Goal: Task Accomplishment & Management: Complete application form

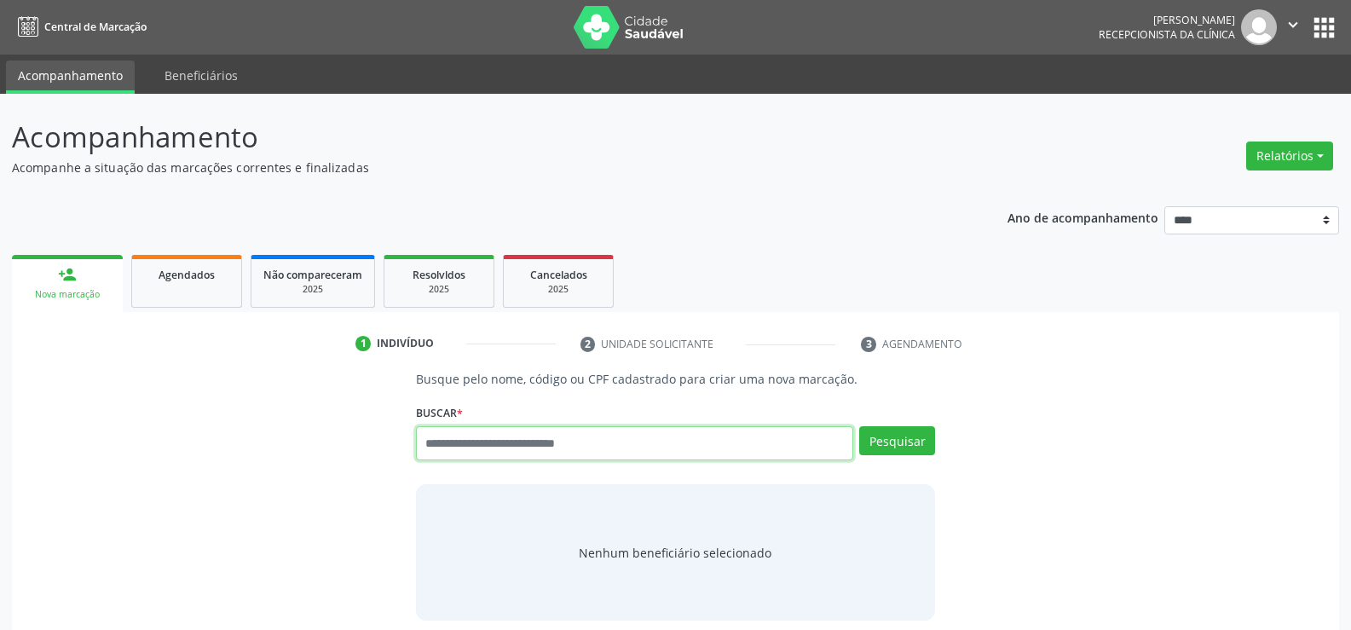
click at [515, 449] on input "text" at bounding box center [634, 443] width 437 height 34
type input "**********"
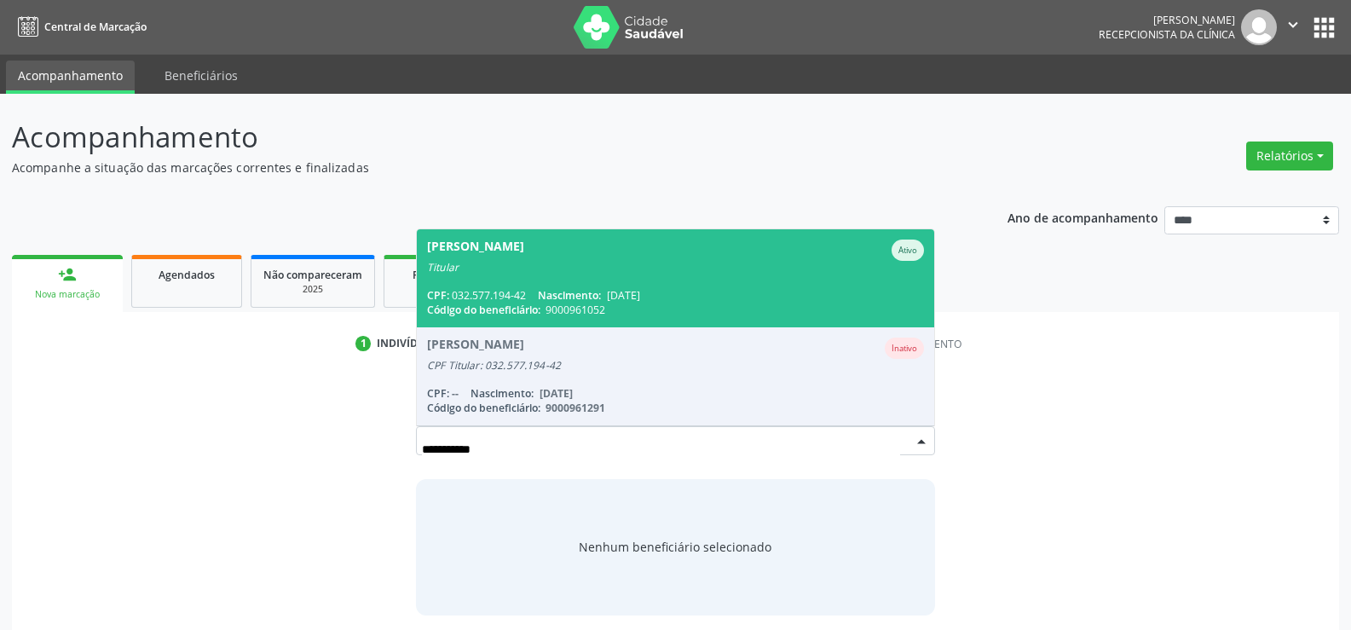
click at [500, 288] on div "CPF: 032.577.194-42 Nascimento: 25/12/1979" at bounding box center [675, 295] width 497 height 14
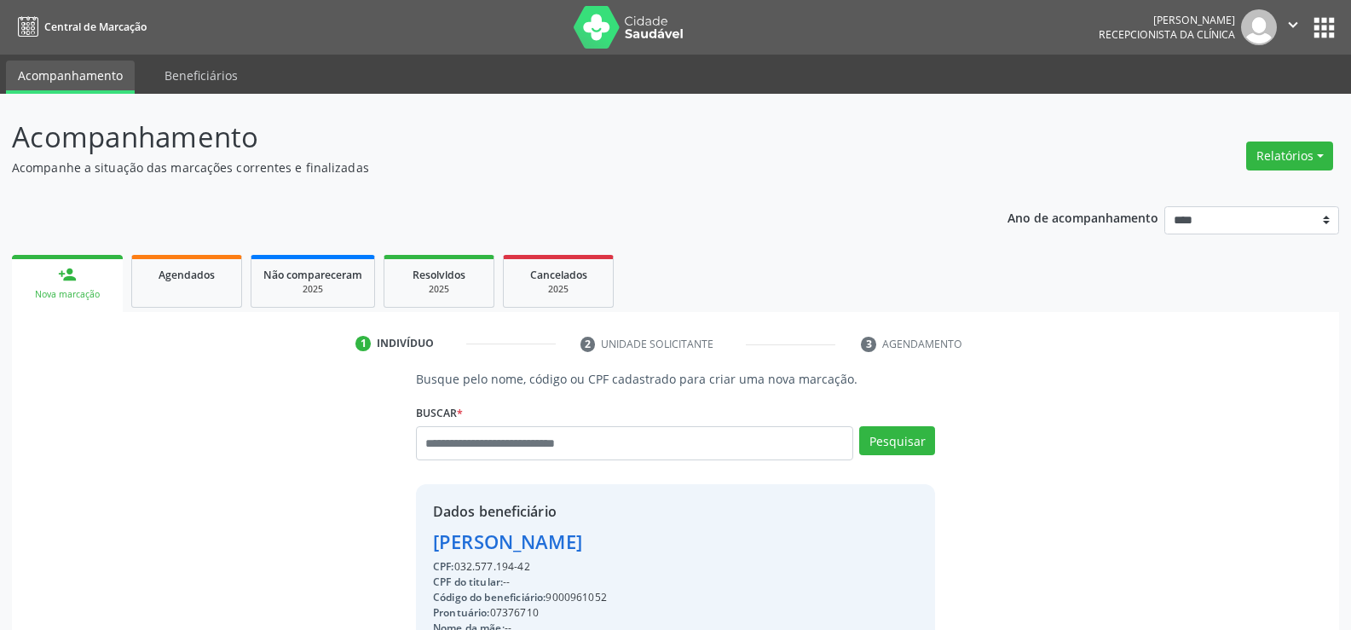
drag, startPoint x: 534, startPoint y: 570, endPoint x: 354, endPoint y: 554, distance: 181.4
click at [354, 554] on div "Busque pelo nome, código ou CPF cadastrado para criar uma nova marcação. Buscar…" at bounding box center [675, 590] width 1303 height 441
copy div "Lindinalva Alves da Silva CPF: 032.577.194-42"
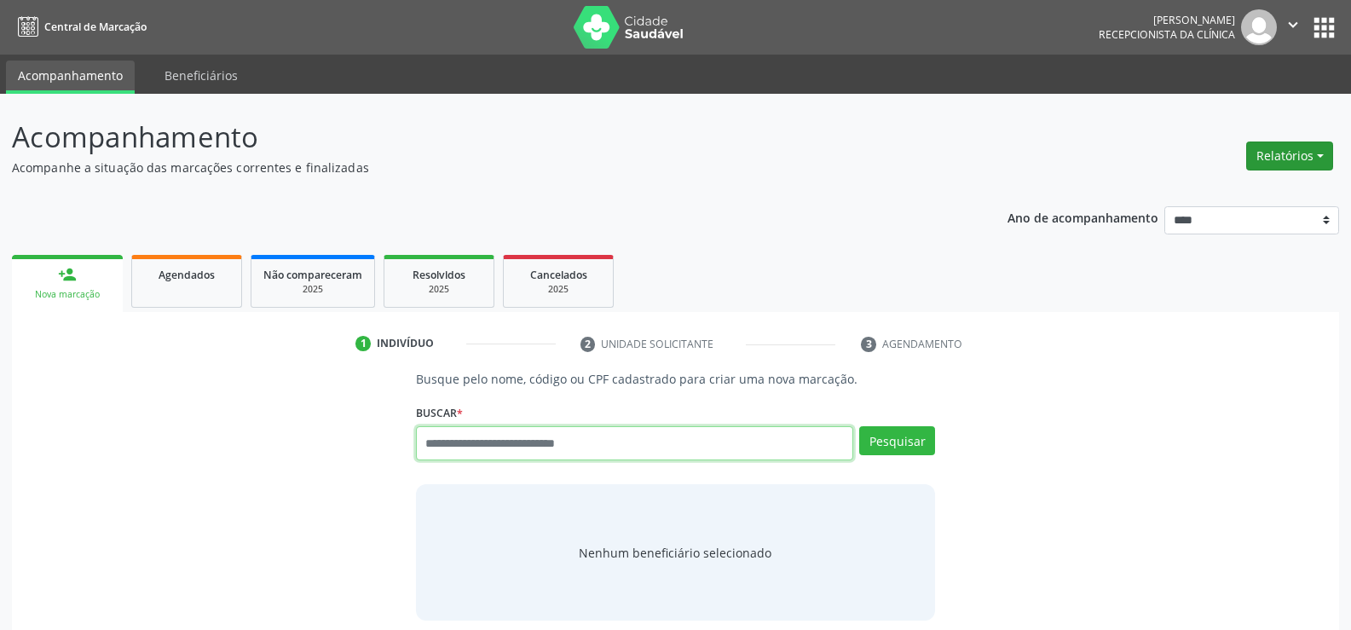
click at [1270, 157] on button "Relatórios" at bounding box center [1289, 155] width 87 height 29
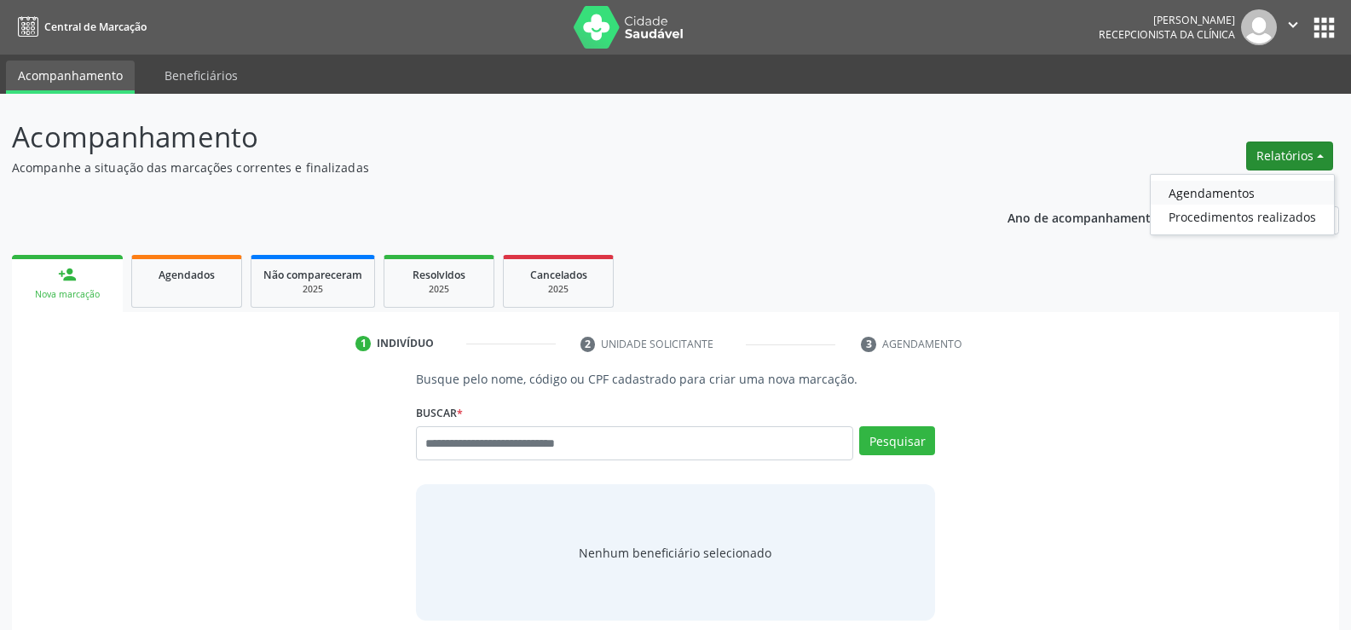
click at [1167, 197] on link "Agendamentos" at bounding box center [1241, 193] width 183 height 24
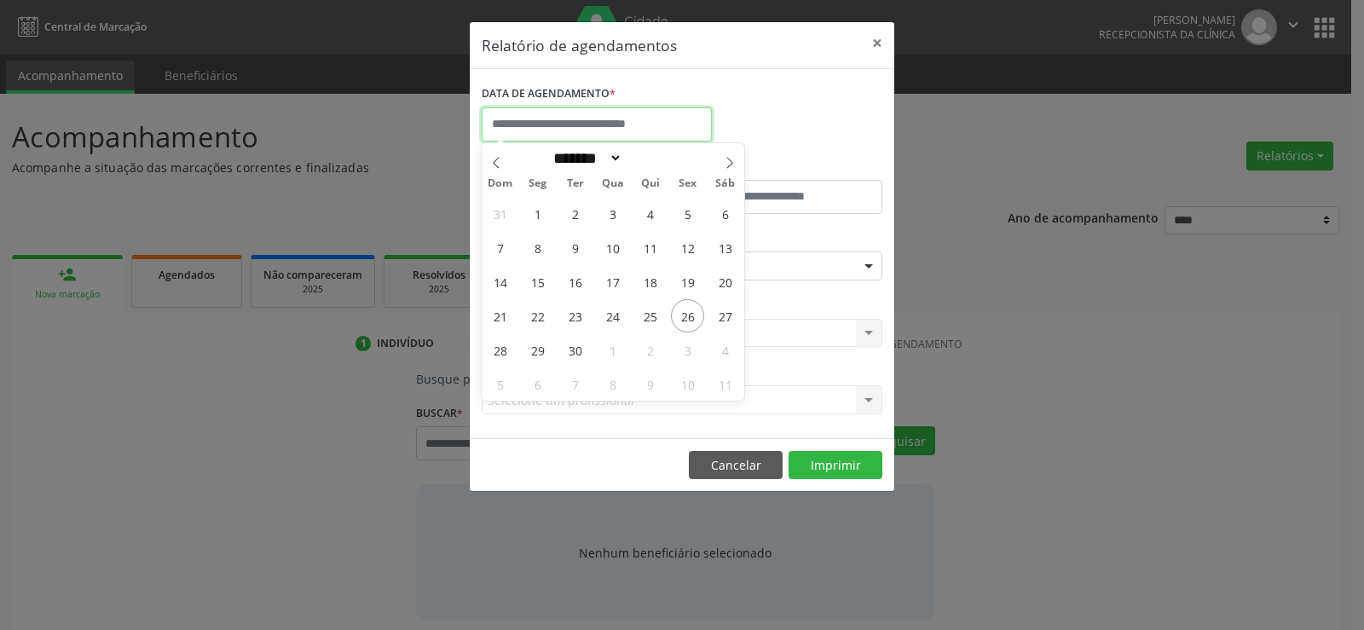
click at [556, 124] on input "text" at bounding box center [596, 124] width 230 height 34
click at [685, 316] on span "26" at bounding box center [687, 315] width 33 height 33
type input "**********"
click at [685, 316] on span "26" at bounding box center [687, 315] width 33 height 33
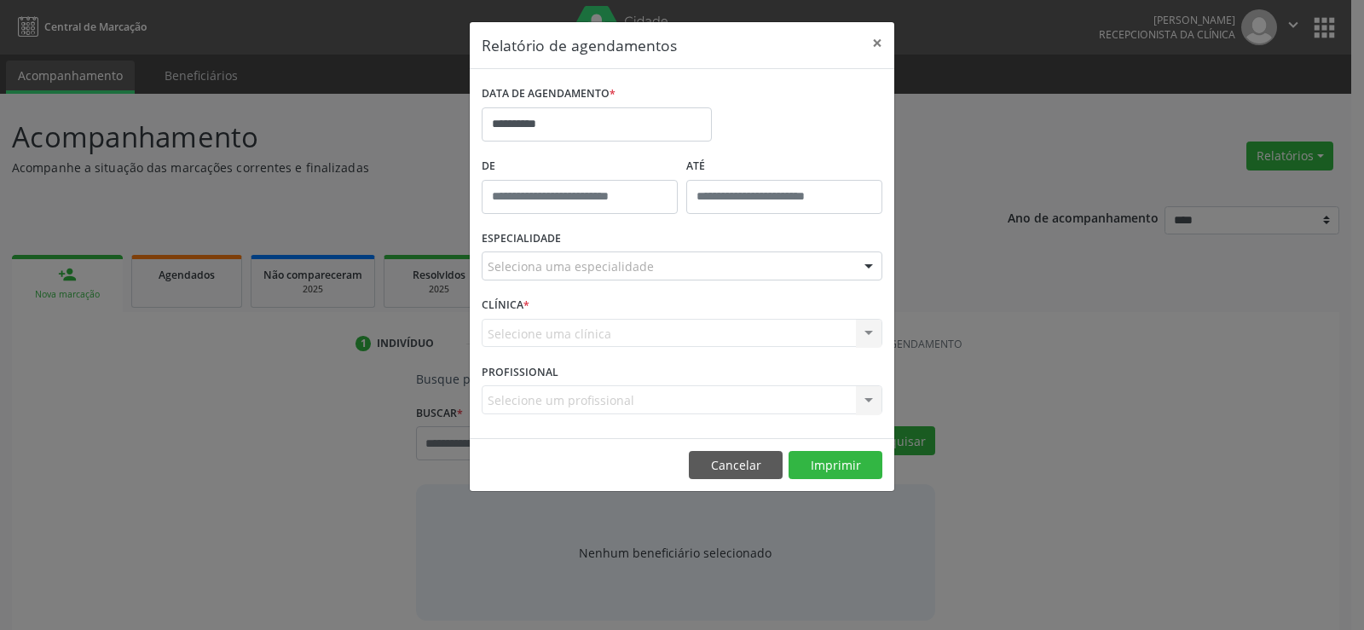
click at [685, 279] on div "Seleciona uma especialidade" at bounding box center [681, 265] width 401 height 29
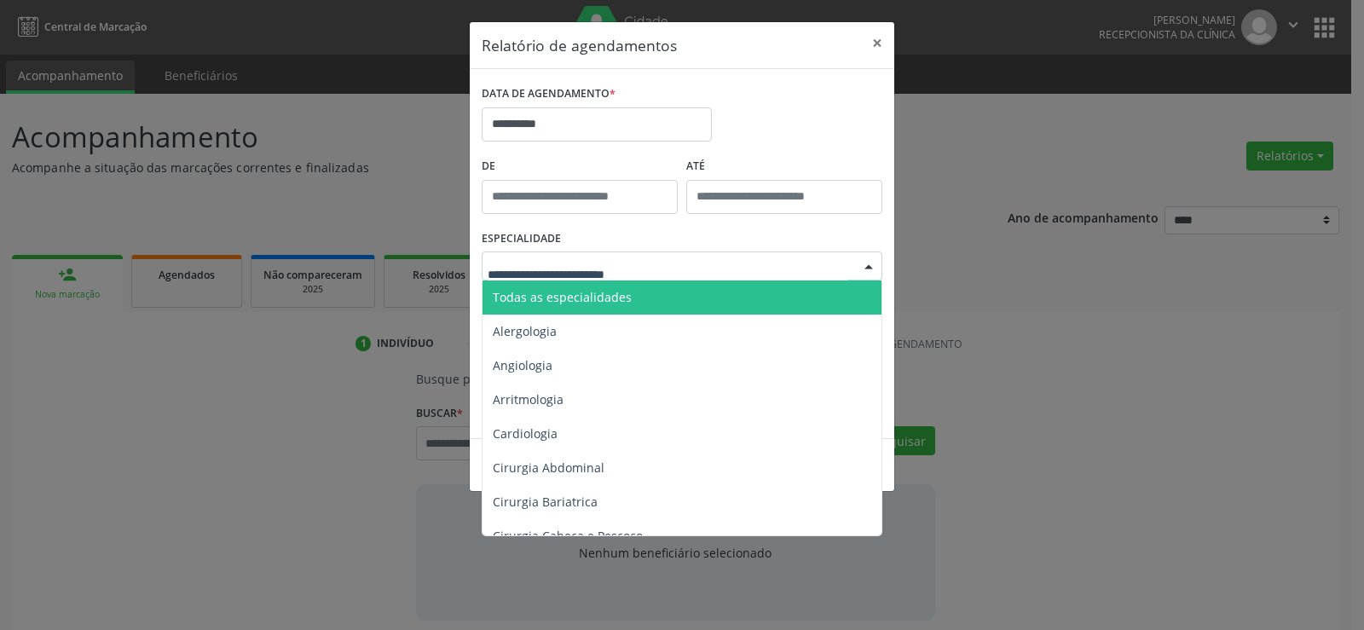
click at [661, 301] on span "Todas as especialidades" at bounding box center [682, 297] width 401 height 34
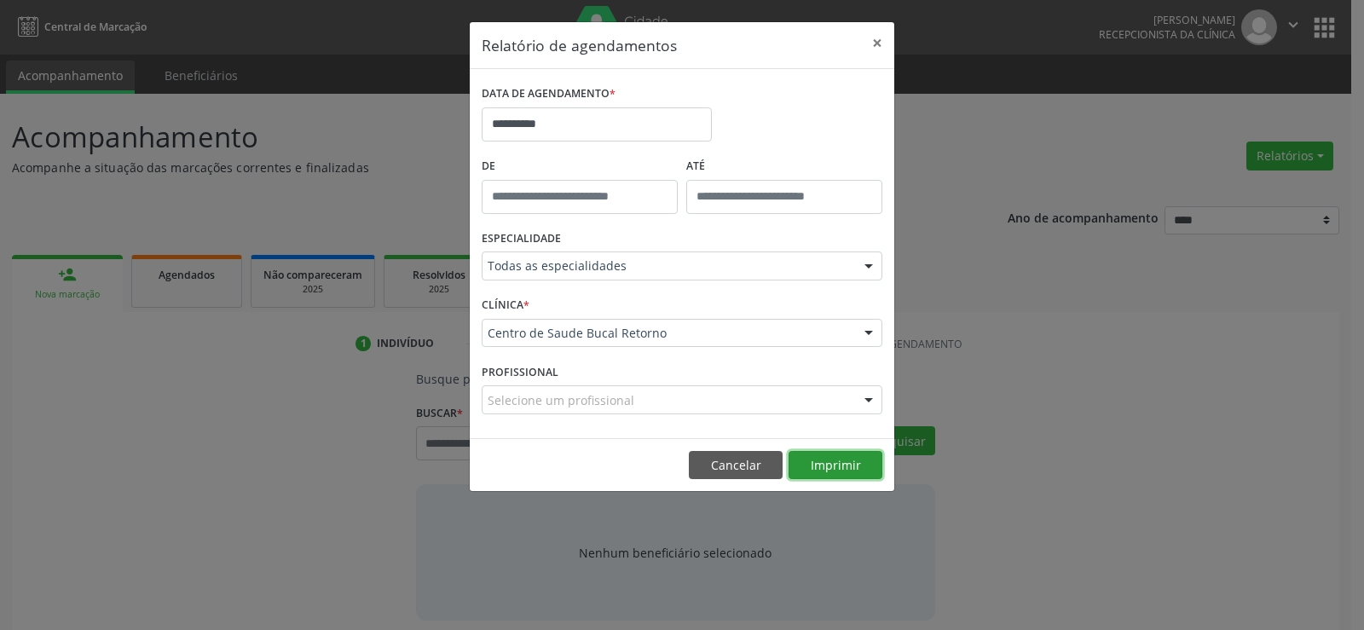
click at [819, 470] on button "Imprimir" at bounding box center [835, 465] width 94 height 29
click at [710, 458] on button "Cancelar" at bounding box center [736, 465] width 94 height 29
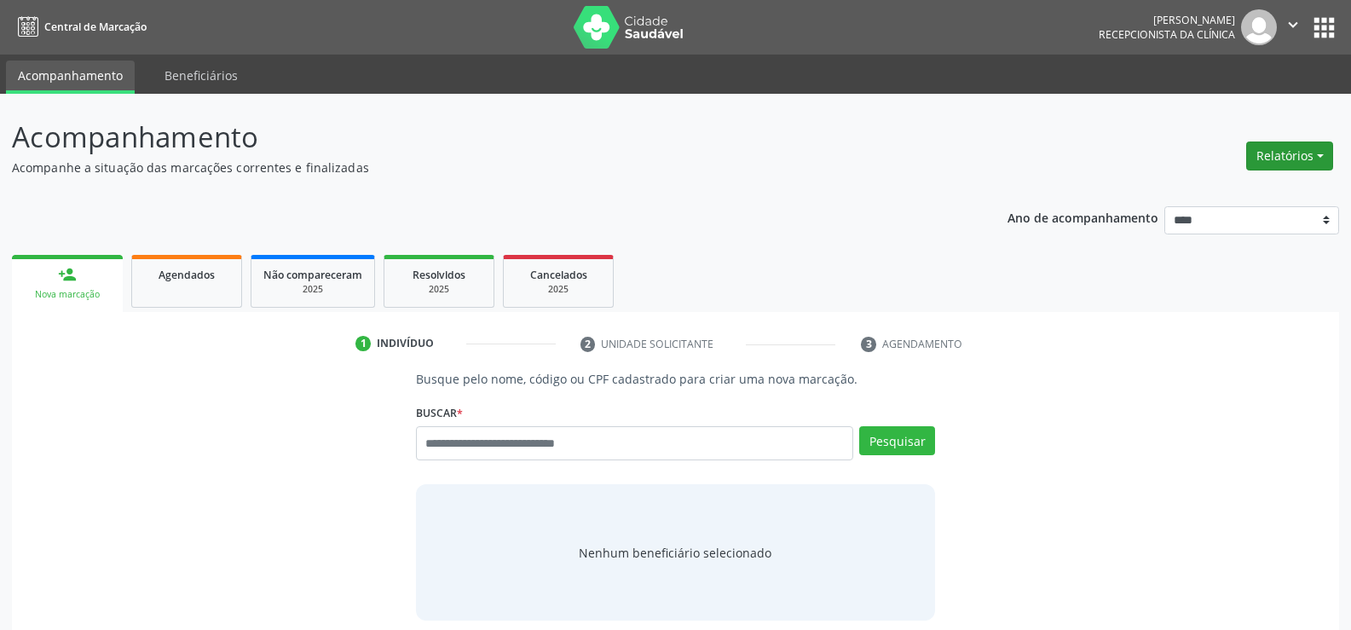
click at [1288, 162] on button "Relatórios" at bounding box center [1289, 155] width 87 height 29
click at [1251, 191] on link "Agendamentos" at bounding box center [1241, 193] width 183 height 24
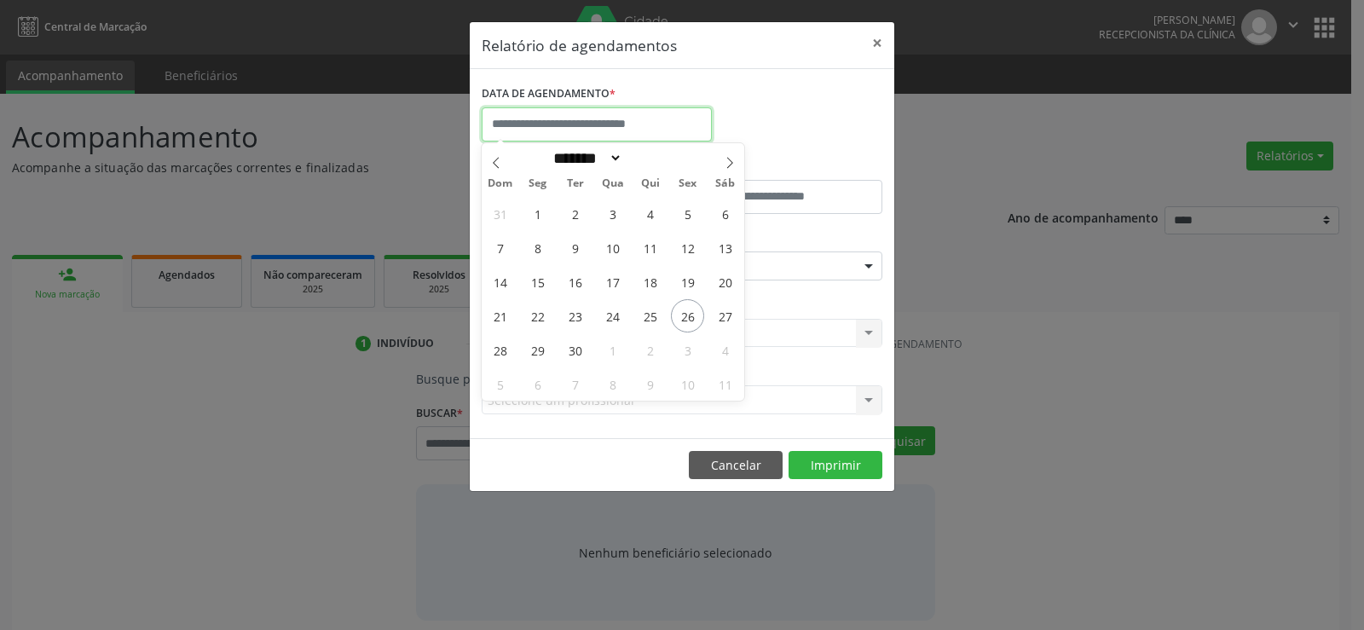
click at [582, 124] on input "text" at bounding box center [596, 124] width 230 height 34
click at [684, 317] on span "26" at bounding box center [687, 315] width 33 height 33
type input "**********"
click at [684, 317] on span "26" at bounding box center [687, 315] width 33 height 33
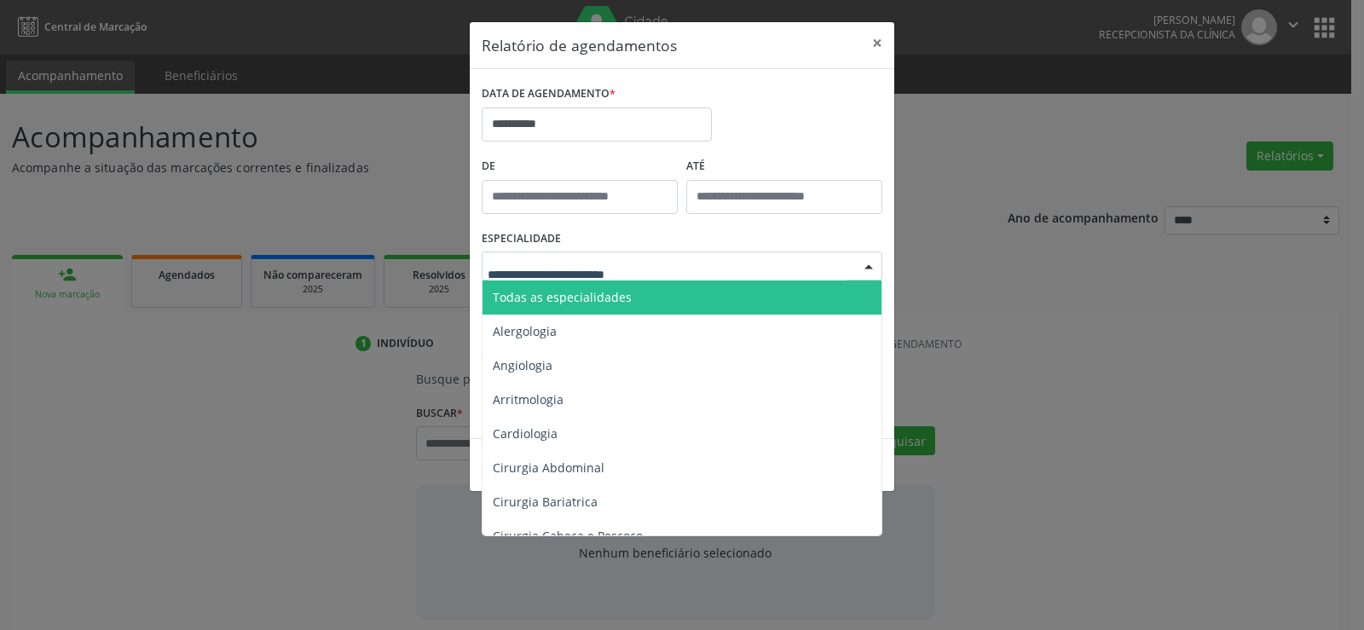
click at [567, 289] on span "Todas as especialidades" at bounding box center [562, 297] width 139 height 16
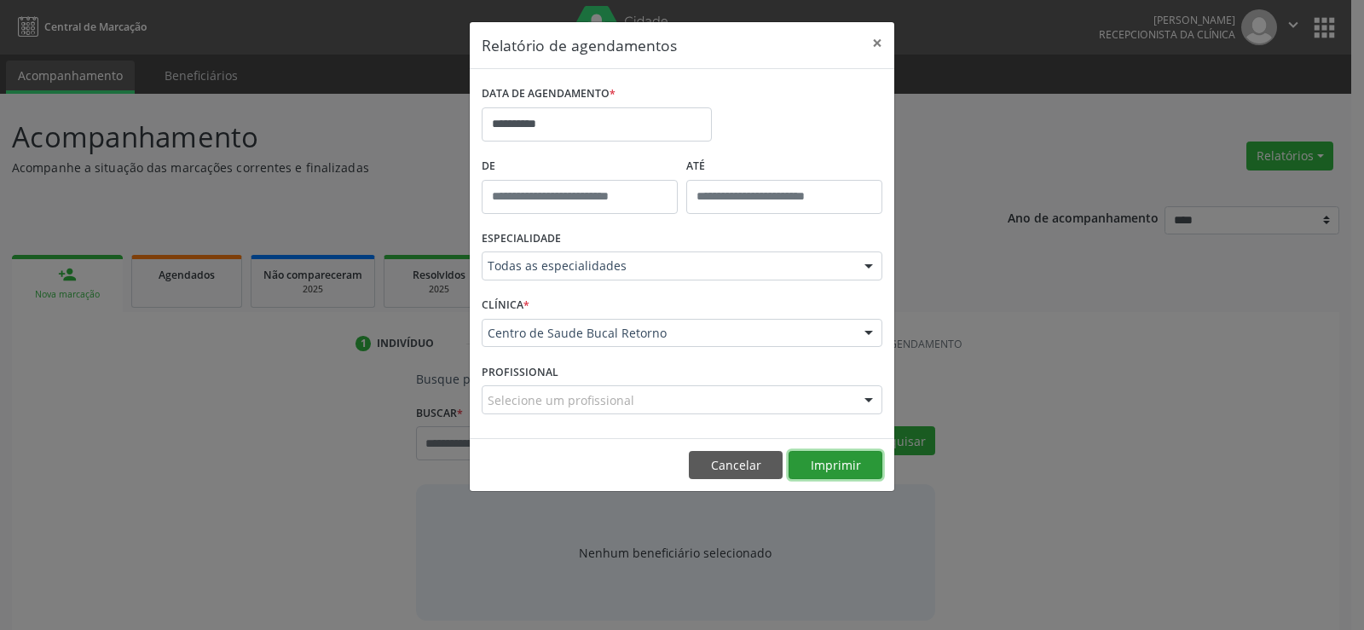
click at [852, 468] on button "Imprimir" at bounding box center [835, 465] width 94 height 29
click at [752, 470] on button "Cancelar" at bounding box center [736, 465] width 94 height 29
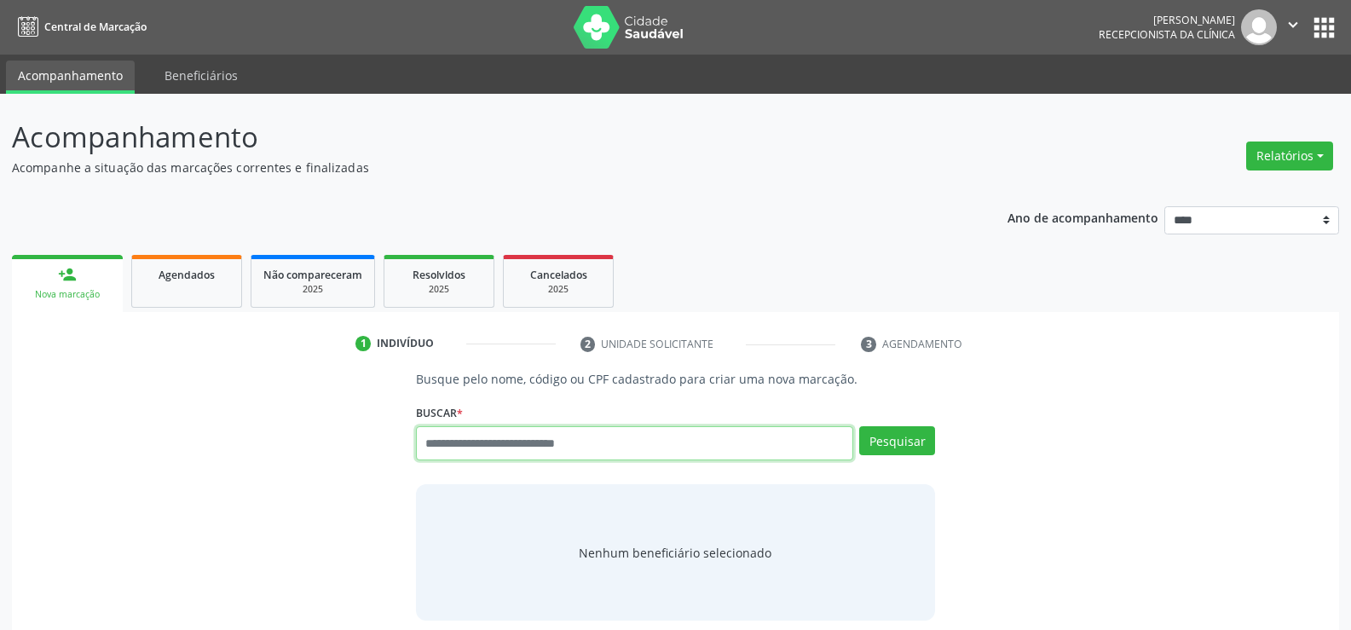
click at [532, 442] on input "text" at bounding box center [634, 443] width 437 height 34
type input "**********"
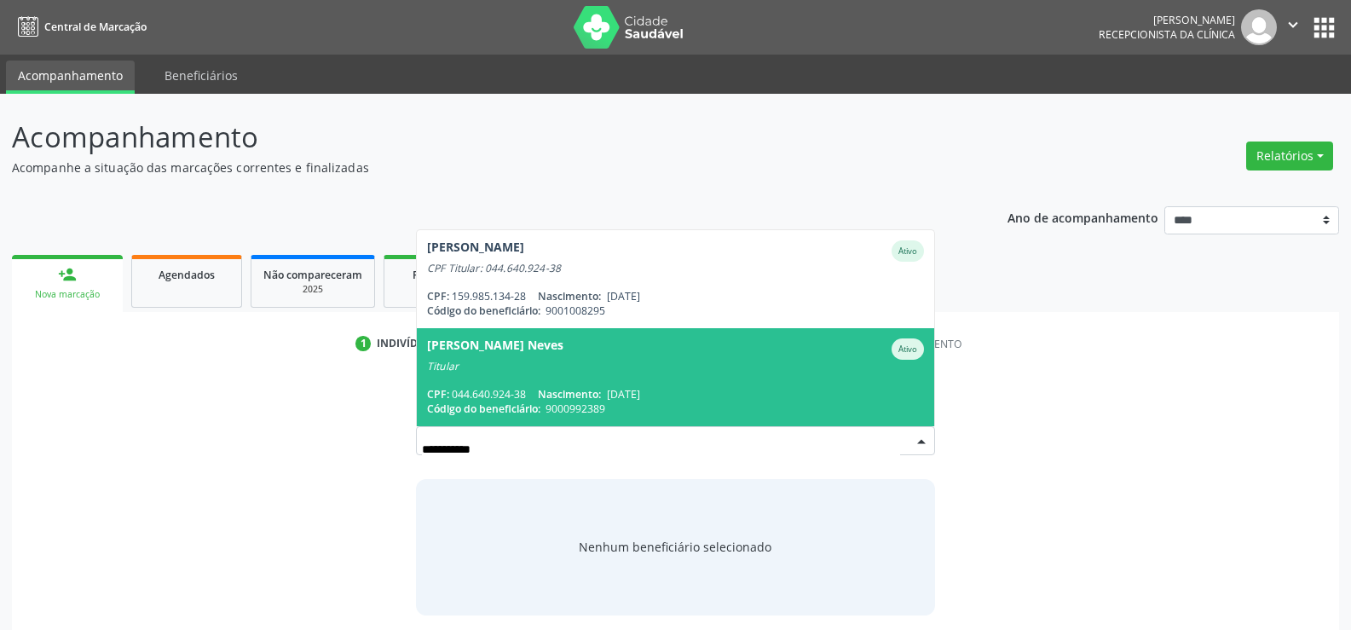
click at [524, 398] on div "CPF: 044.640.924-38 Nascimento: 16/01/1983" at bounding box center [675, 394] width 497 height 14
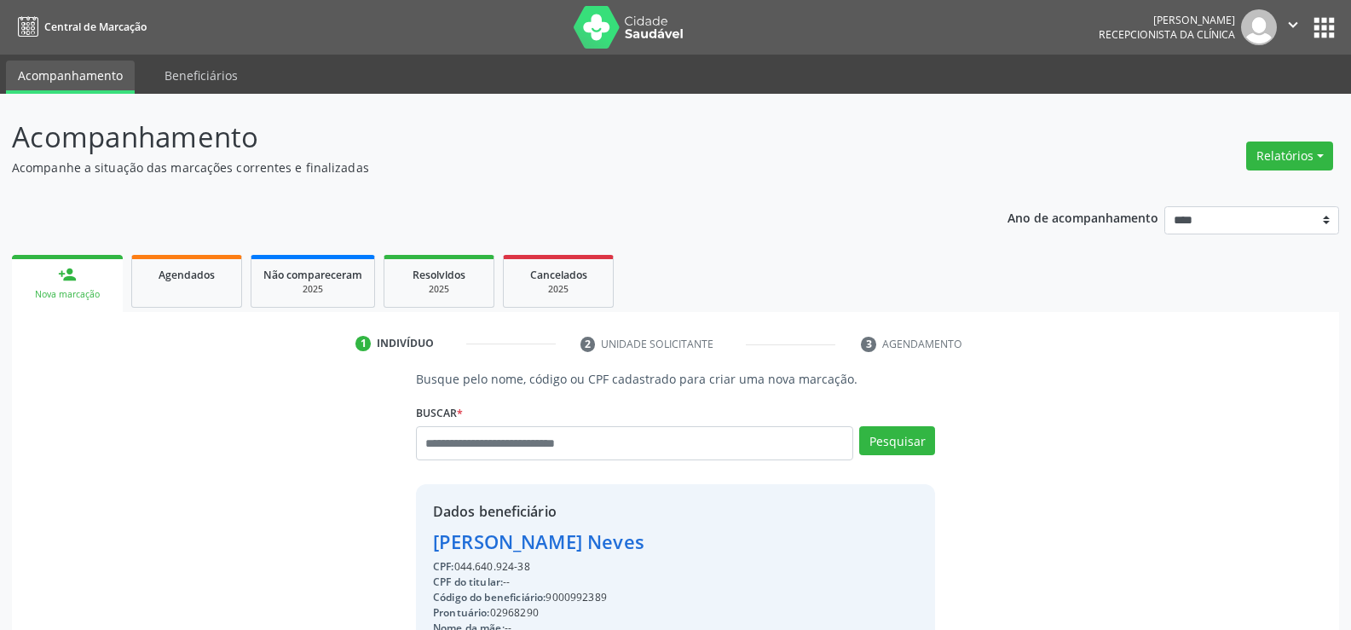
drag, startPoint x: 534, startPoint y: 568, endPoint x: 388, endPoint y: 511, distance: 157.3
click at [388, 511] on div "Busque pelo nome, código ou CPF cadastrado para criar uma nova marcação. Buscar…" at bounding box center [675, 590] width 1303 height 441
click at [574, 571] on div "CPF: 044.640.924-38" at bounding box center [611, 566] width 357 height 15
click at [529, 568] on div "CPF: 044.640.924-38" at bounding box center [611, 566] width 357 height 15
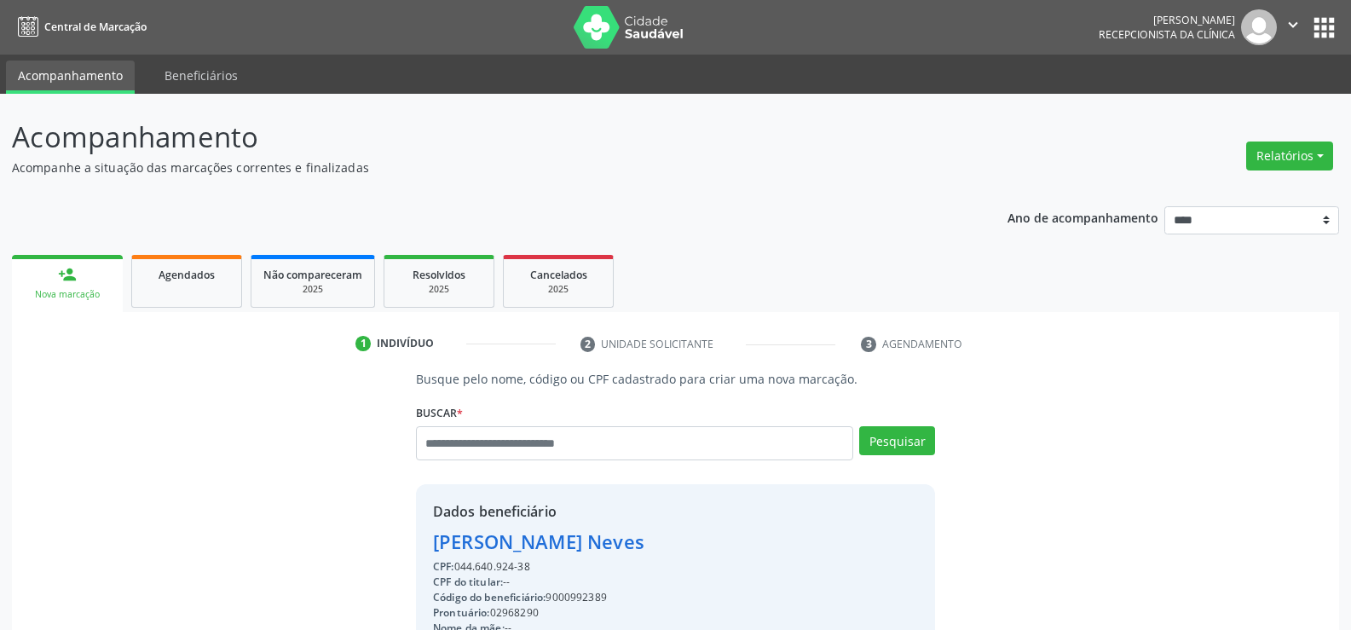
drag, startPoint x: 529, startPoint y: 568, endPoint x: 388, endPoint y: 529, distance: 146.6
click at [388, 529] on div "Busque pelo nome, código ou CPF cadastrado para criar uma nova marcação. Buscar…" at bounding box center [675, 590] width 1303 height 441
copy div "Flavia Carolina Dantas Guedes Neves CPF: 044.640.924-38"
click at [473, 432] on input "text" at bounding box center [634, 443] width 437 height 34
click at [1311, 150] on button "Relatórios" at bounding box center [1289, 155] width 87 height 29
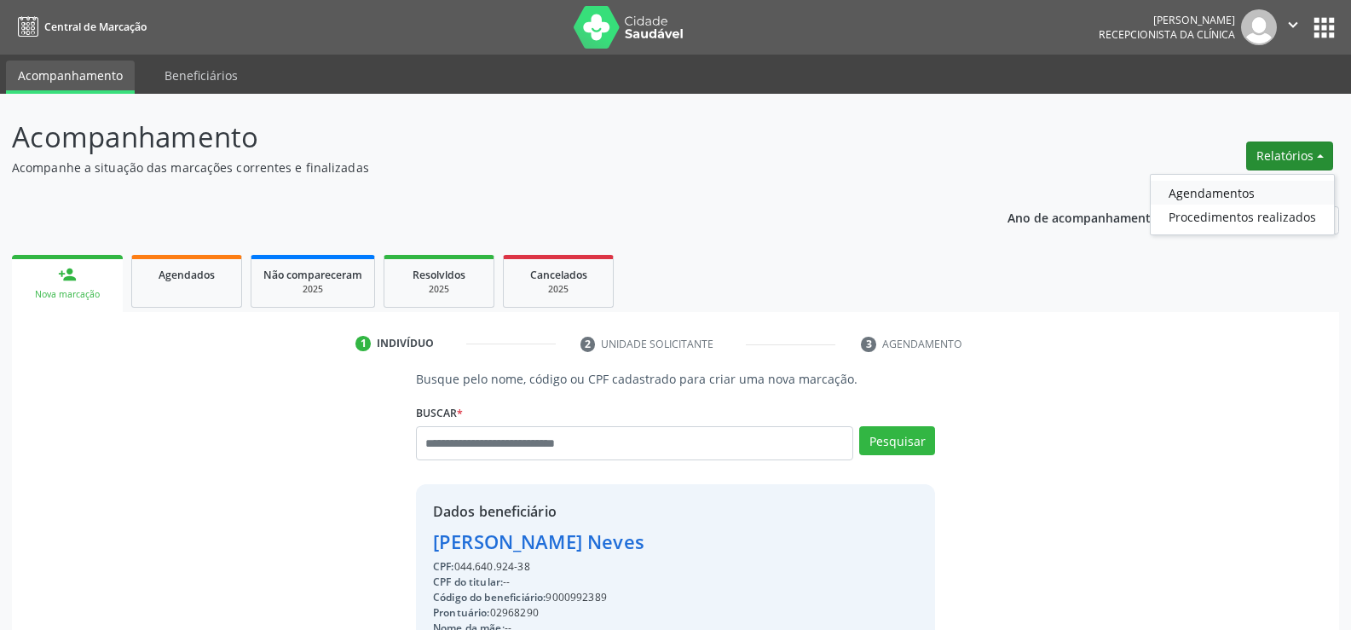
click at [1179, 197] on link "Agendamentos" at bounding box center [1241, 193] width 183 height 24
select select "*"
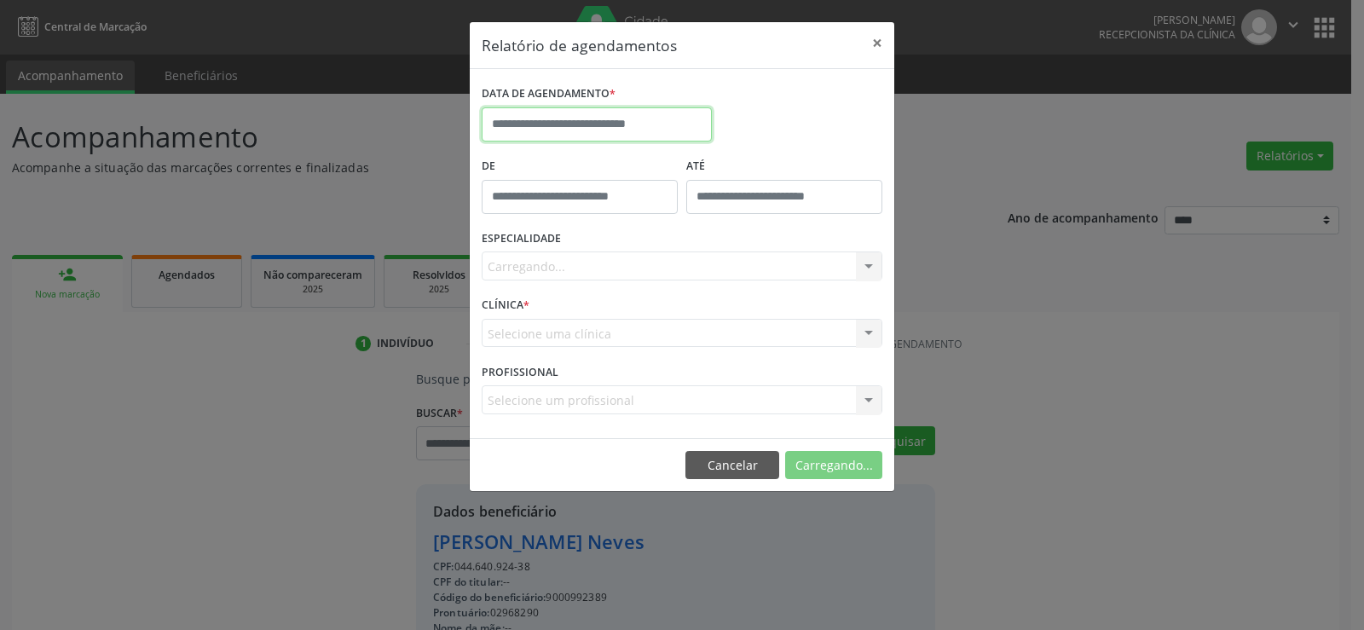
click at [566, 128] on input "text" at bounding box center [596, 124] width 230 height 34
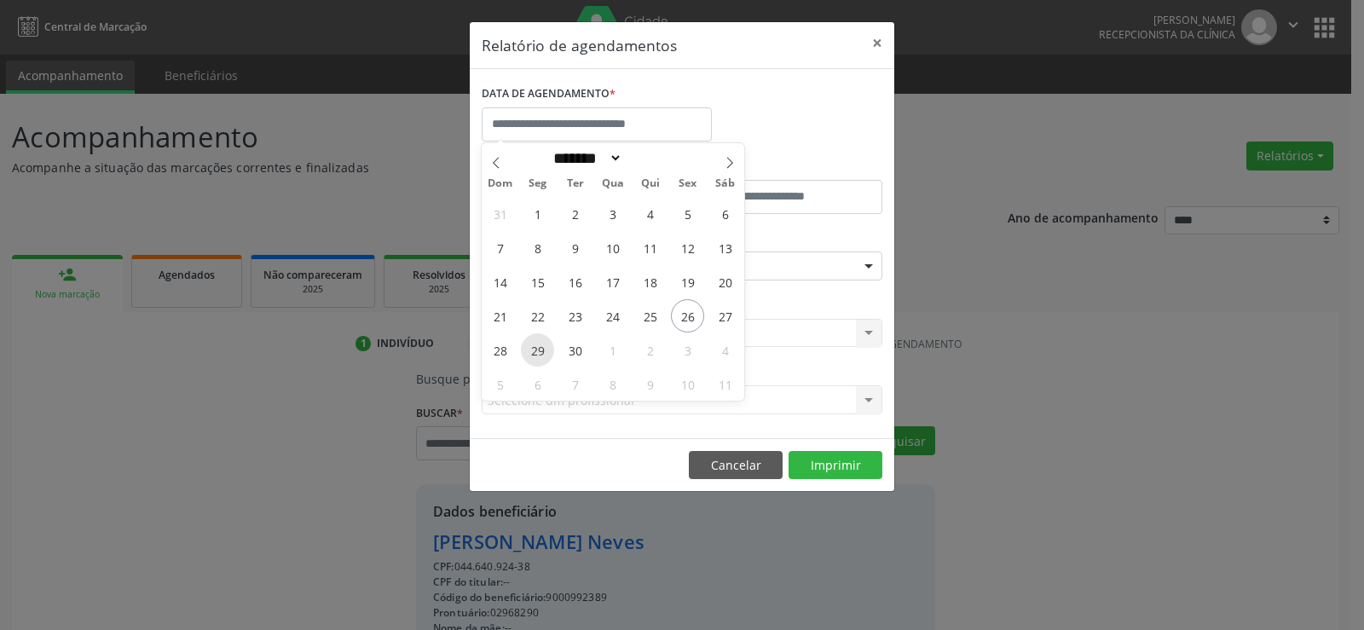
click at [541, 348] on span "29" at bounding box center [537, 349] width 33 height 33
type input "**********"
click at [541, 348] on span "29" at bounding box center [537, 349] width 33 height 33
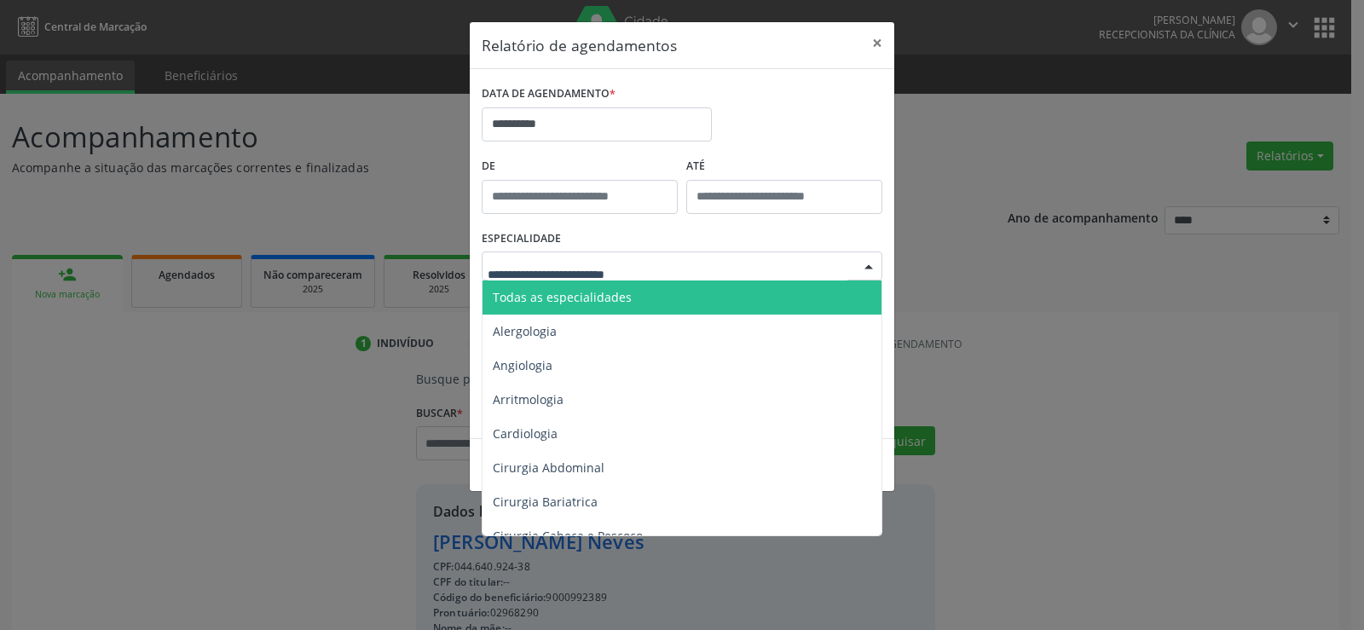
click at [588, 307] on span "Todas as especialidades" at bounding box center [682, 297] width 401 height 34
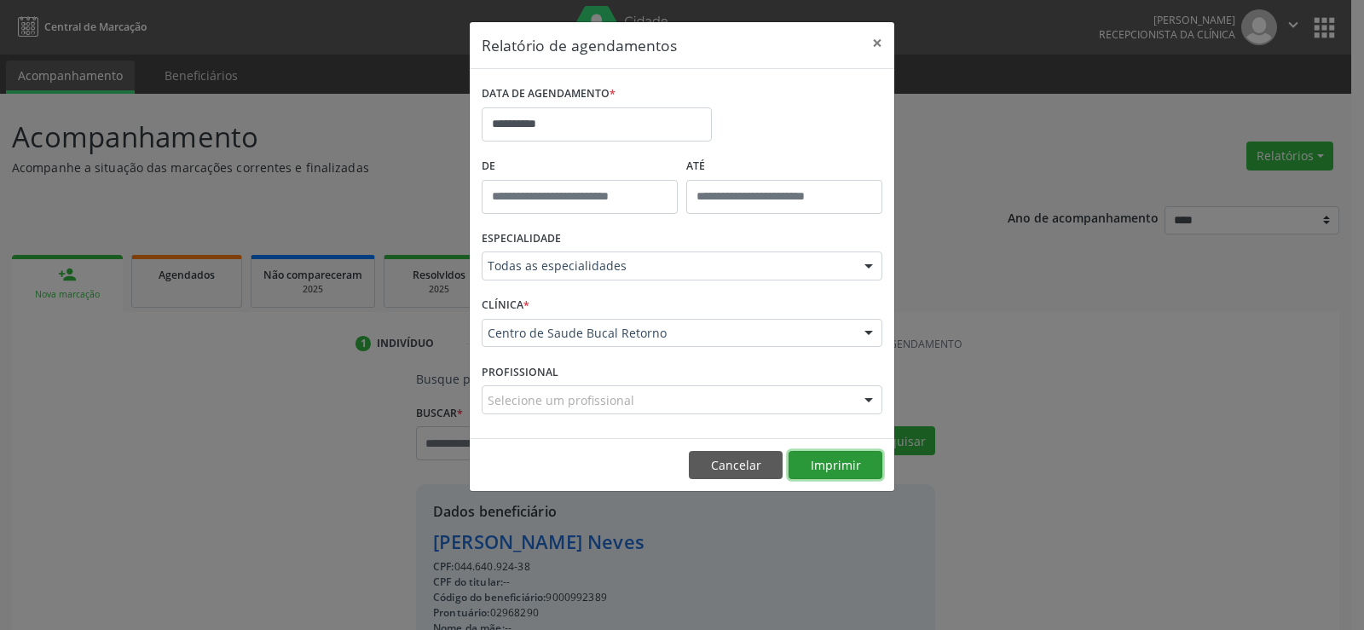
click at [826, 465] on button "Imprimir" at bounding box center [835, 465] width 94 height 29
click at [731, 465] on button "Cancelar" at bounding box center [736, 465] width 94 height 29
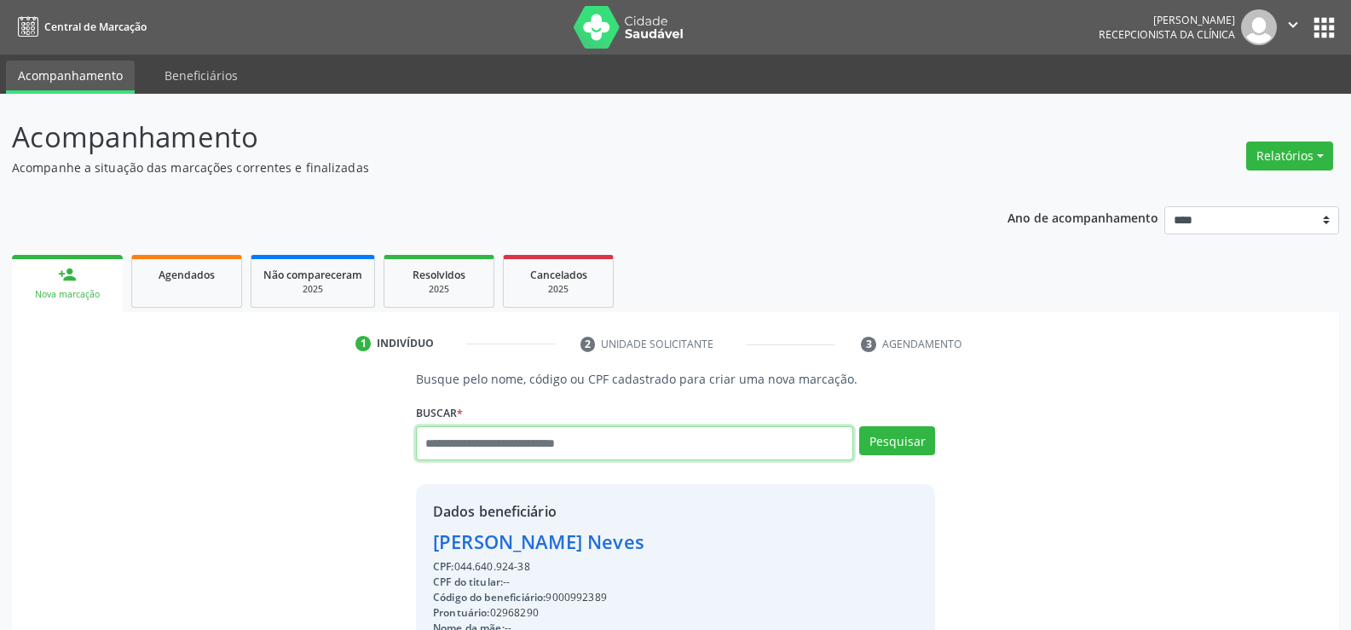
click at [435, 445] on input "text" at bounding box center [634, 443] width 437 height 34
type input "**********"
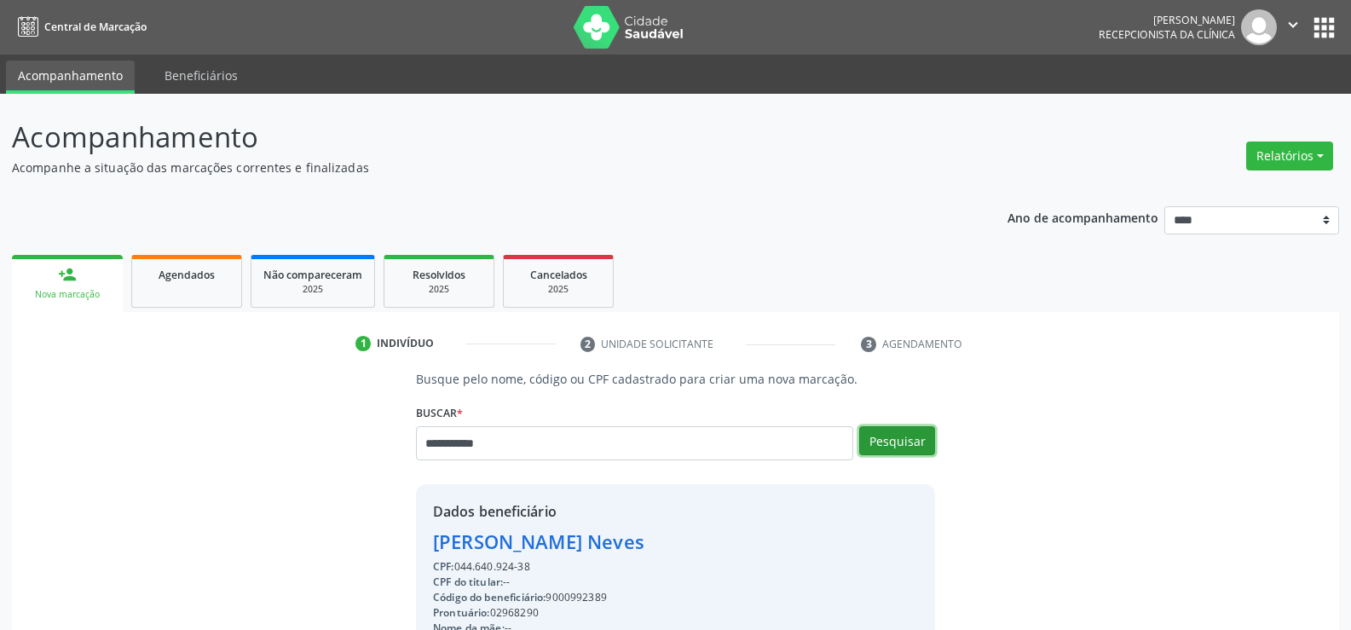
click at [897, 432] on button "Pesquisar" at bounding box center [897, 440] width 76 height 29
type input "**********"
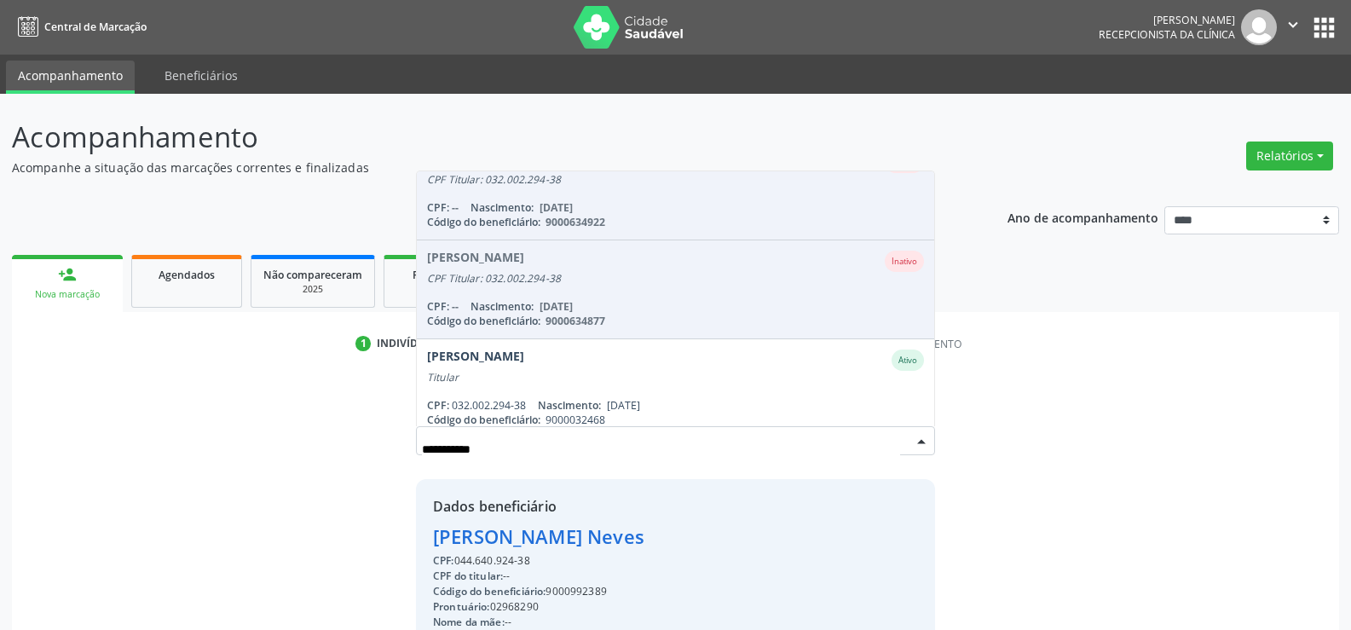
scroll to position [140, 0]
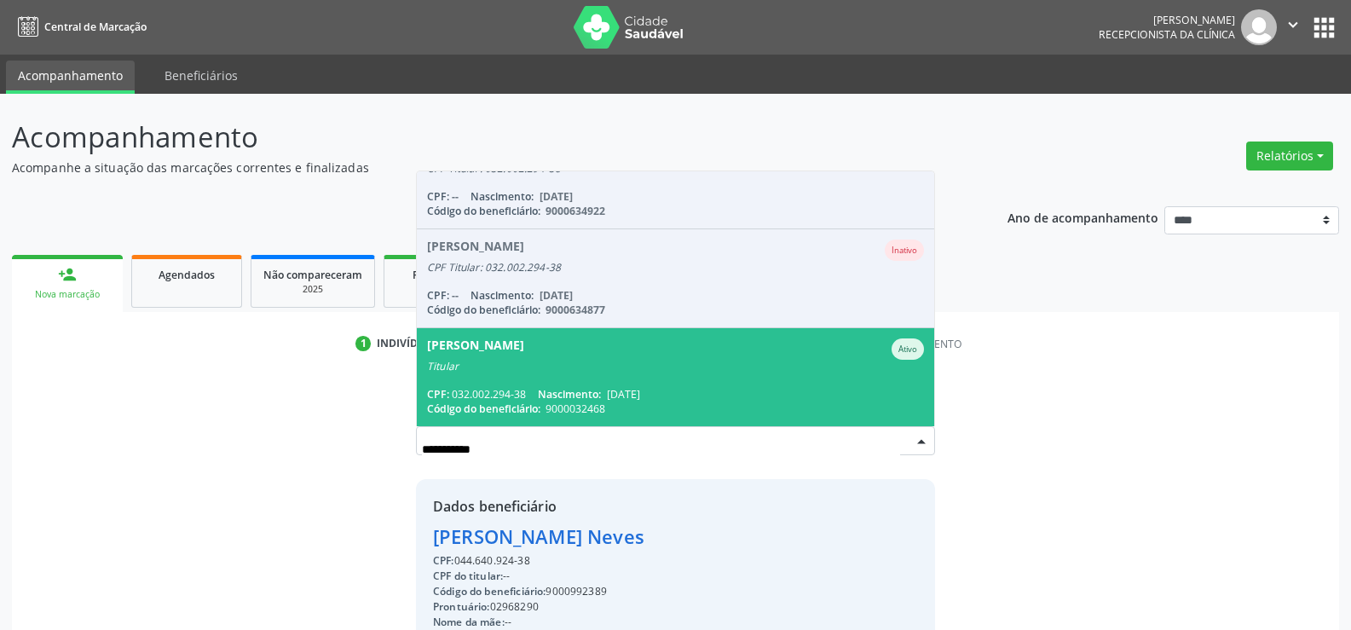
click at [689, 374] on span "Valeria Cristina da Silva Ativo Titular CPF: 032.002.294-38 Nascimento: 29/04/1…" at bounding box center [675, 377] width 517 height 98
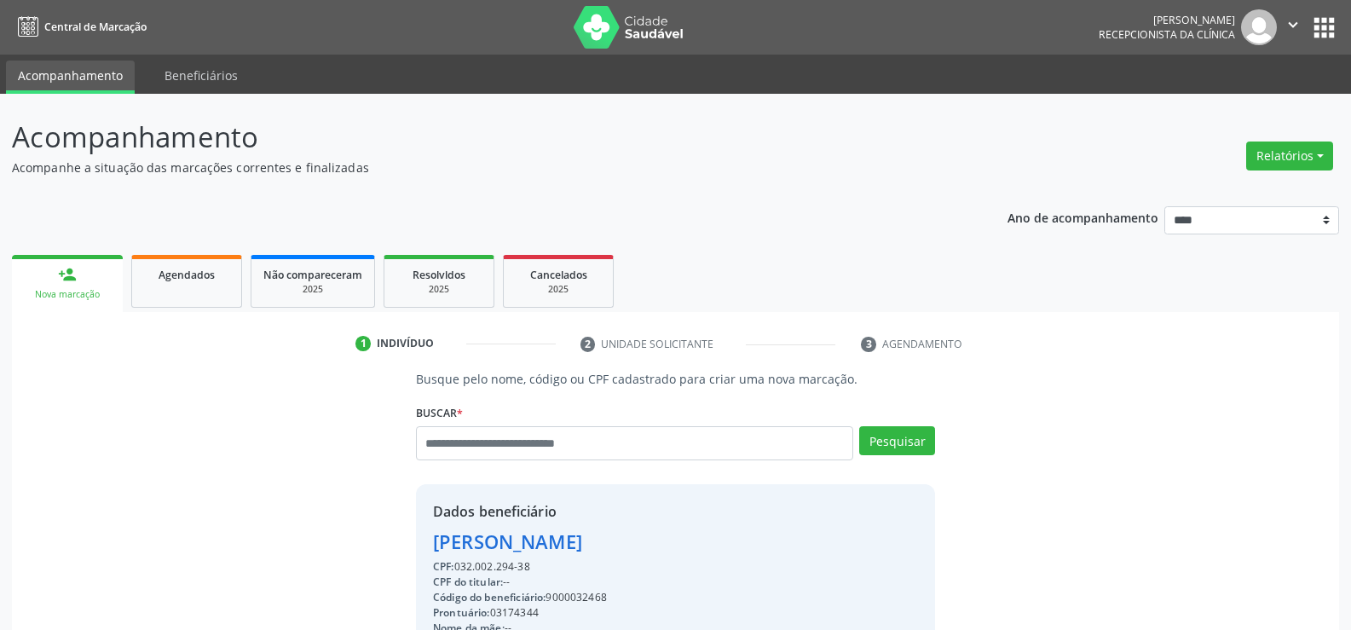
drag, startPoint x: 542, startPoint y: 571, endPoint x: 408, endPoint y: 538, distance: 137.9
click at [408, 538] on div "Busque pelo nome, código ou CPF cadastrado para criar uma nova marcação. Buscar…" at bounding box center [675, 590] width 543 height 441
copy div "Valeria Cristina da Silva CPF: 032.002.294-38"
click at [187, 310] on ul "person_add Nova marcação Agendados Não compareceram 2025 Resolvidos 2025 Cancel…" at bounding box center [675, 281] width 1327 height 61
drag, startPoint x: 182, startPoint y: 293, endPoint x: 179, endPoint y: 302, distance: 9.2
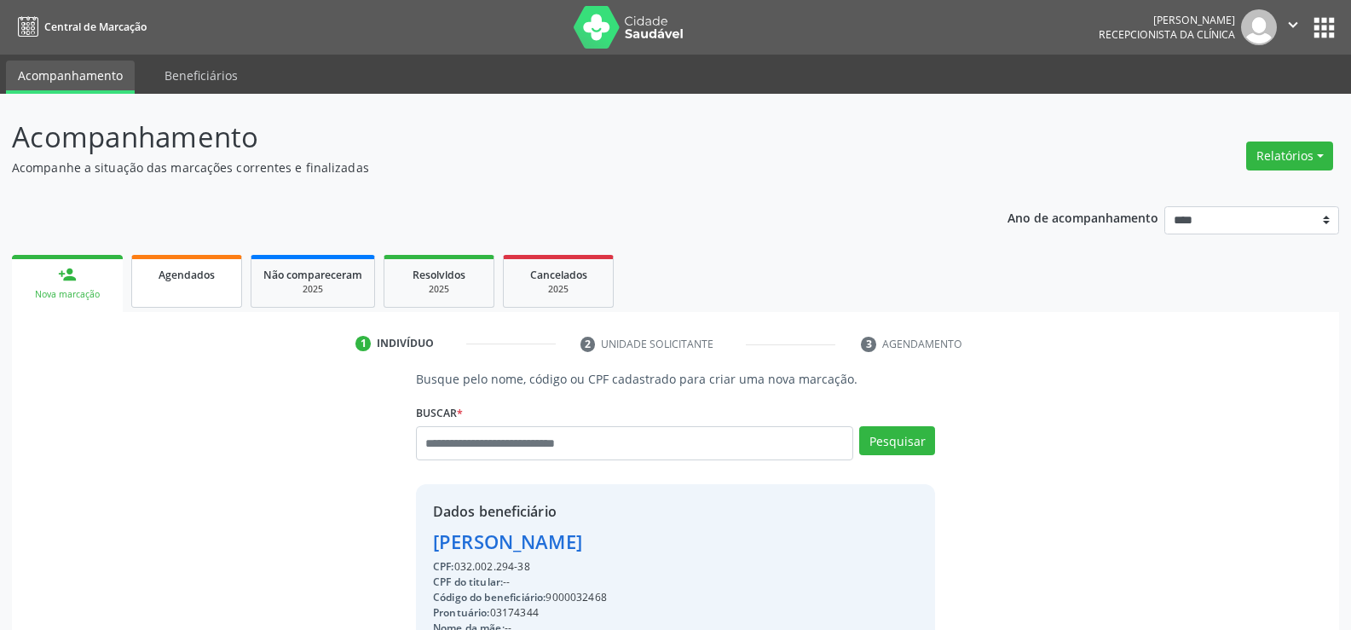
click at [182, 293] on link "Agendados" at bounding box center [186, 281] width 111 height 53
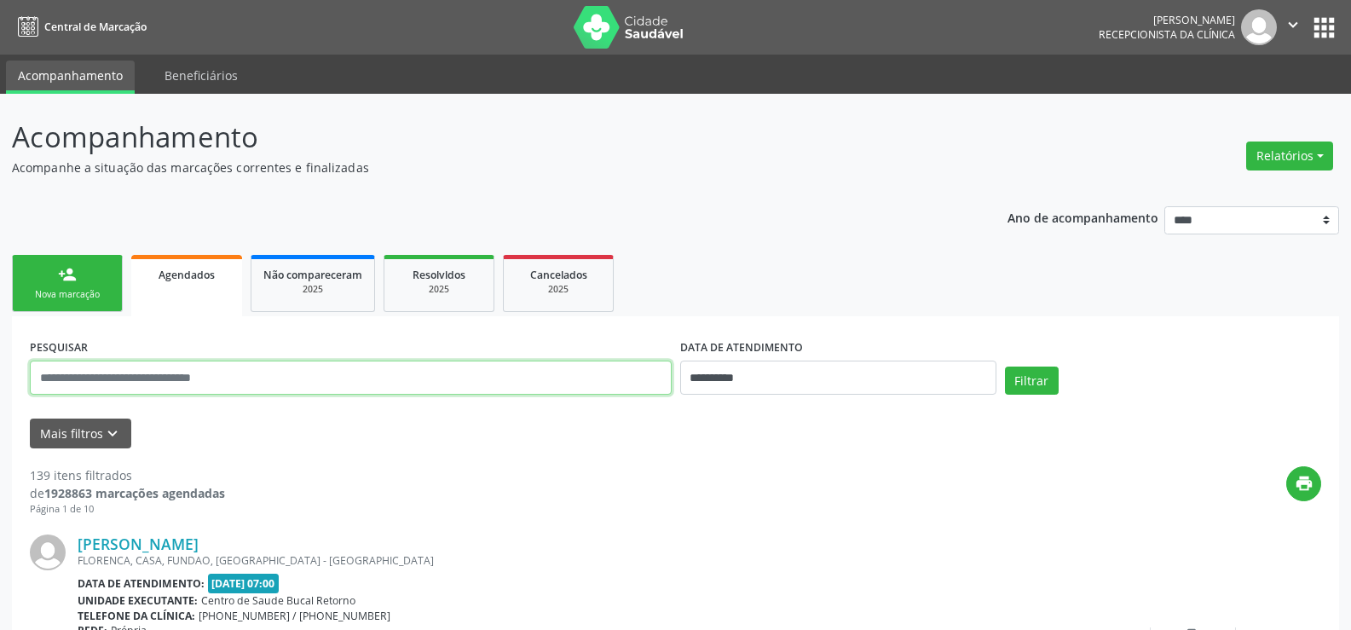
click at [164, 373] on input "text" at bounding box center [351, 377] width 642 height 34
paste input "**********"
type input "**********"
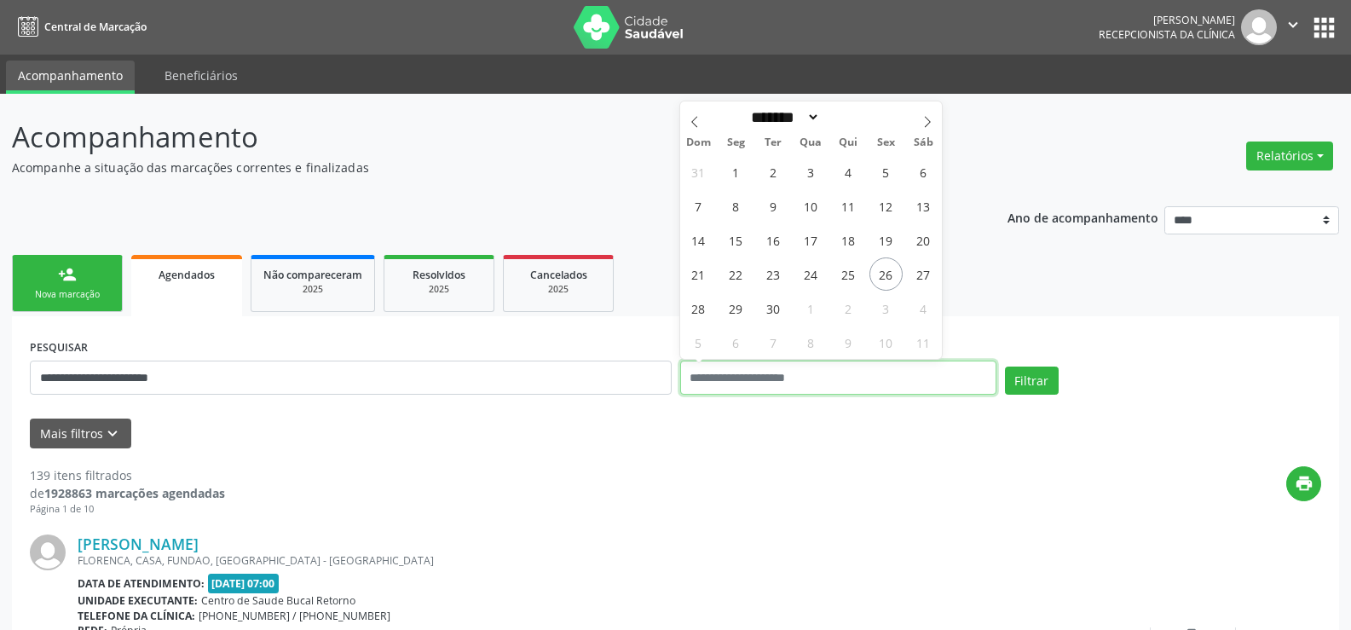
click at [1005, 366] on button "Filtrar" at bounding box center [1032, 380] width 54 height 29
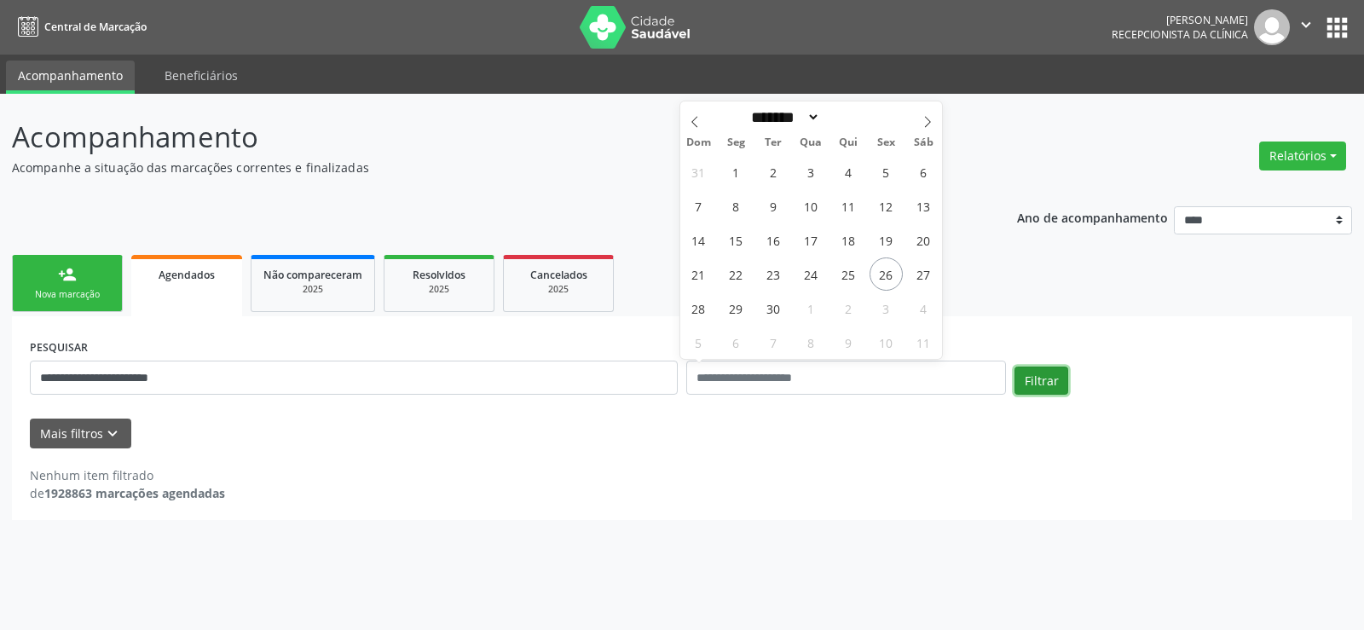
click at [1034, 384] on button "Filtrar" at bounding box center [1041, 380] width 54 height 29
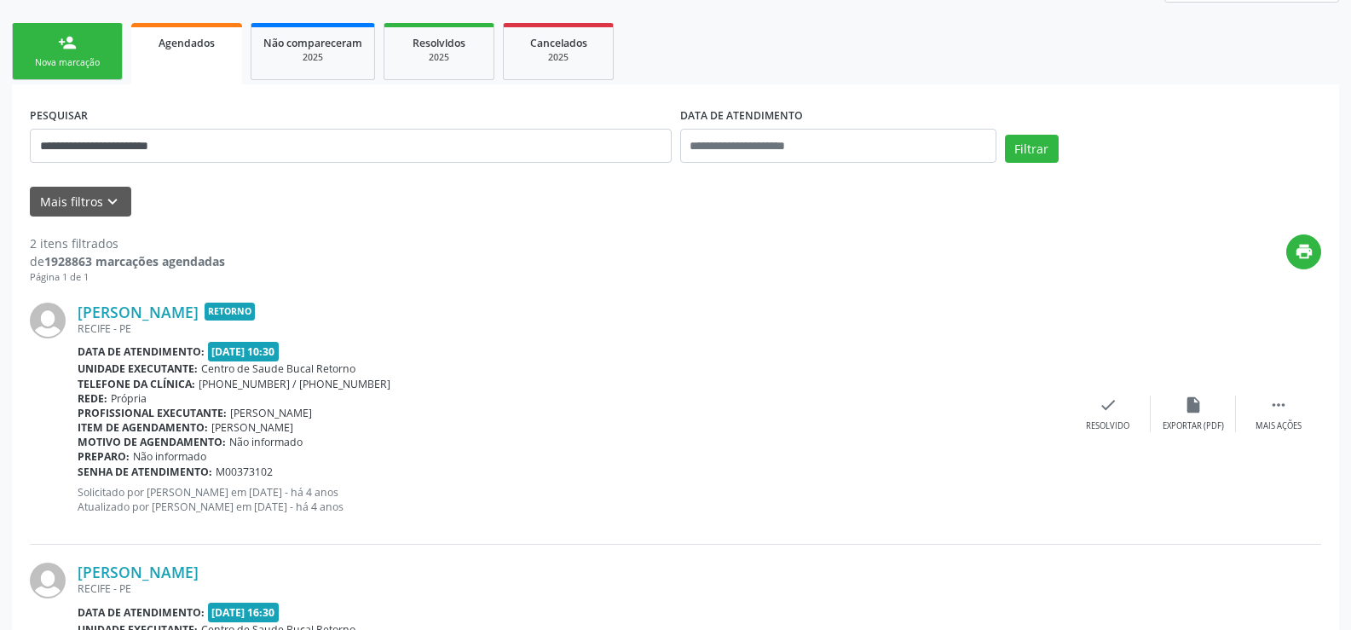
scroll to position [0, 0]
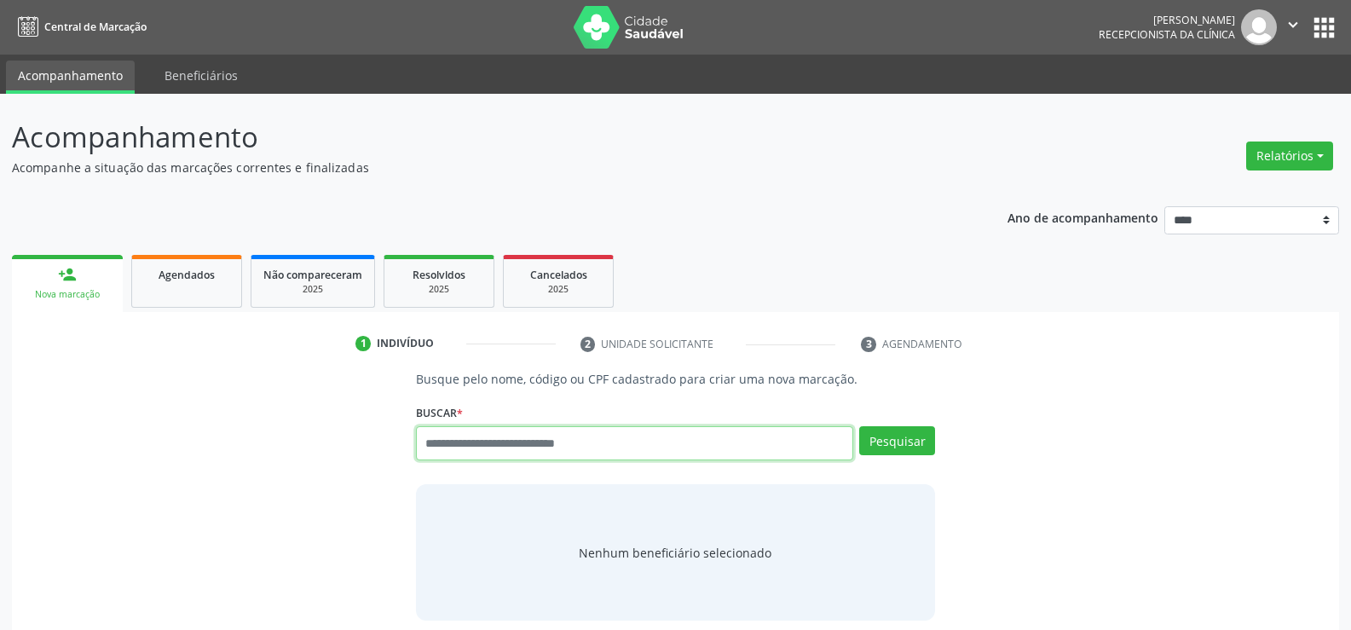
click at [471, 440] on input "text" at bounding box center [634, 443] width 437 height 34
type input "**********"
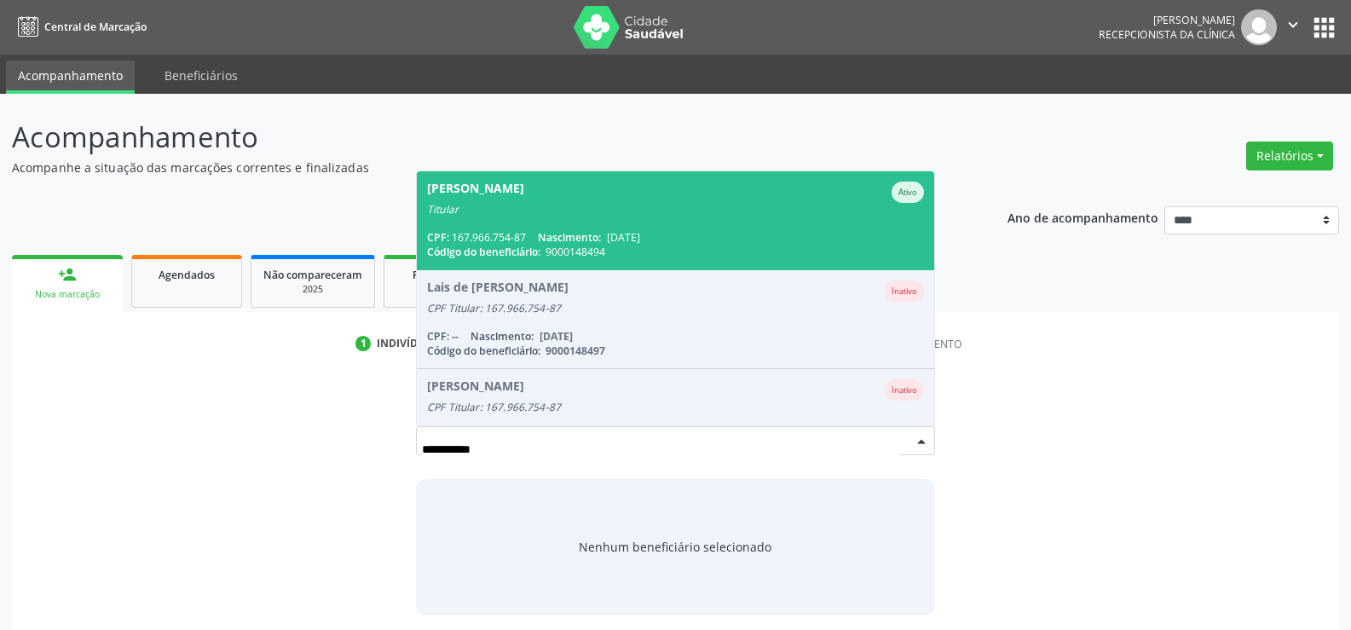
click at [531, 220] on span "Juba Azevedo da Cunha Filho Ativo Titular CPF: 167.966.754-87 Nascimento: 26/01…" at bounding box center [675, 220] width 517 height 98
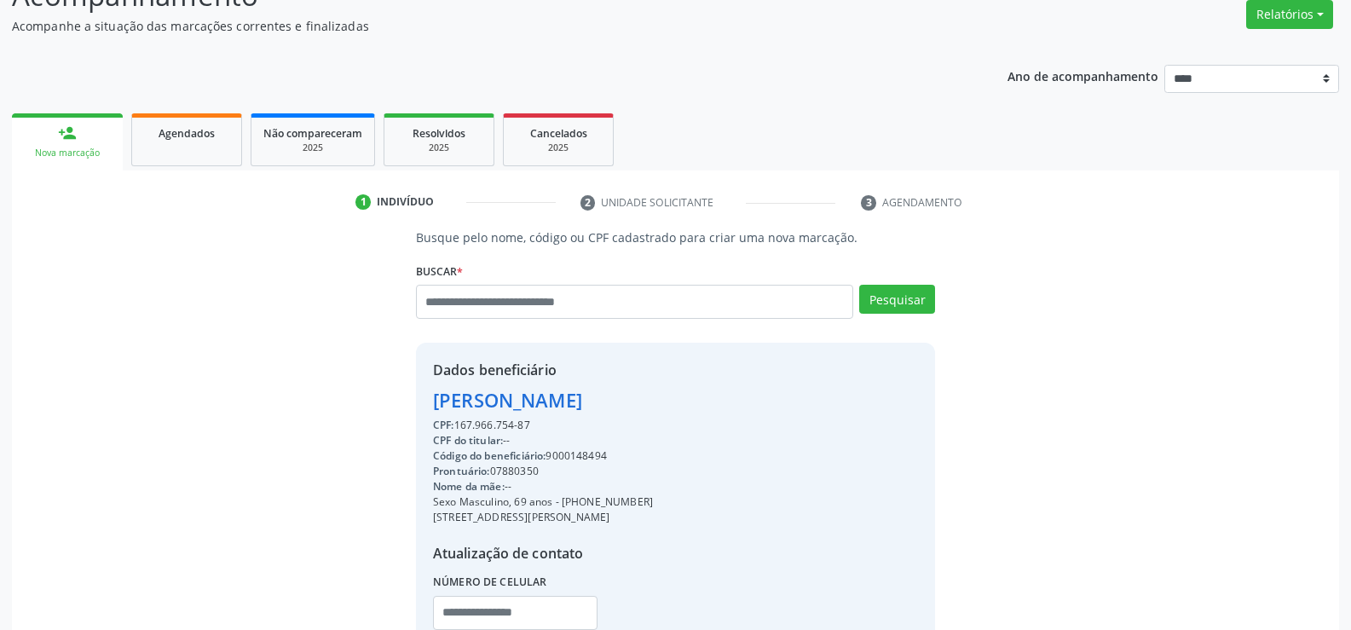
scroll to position [270, 0]
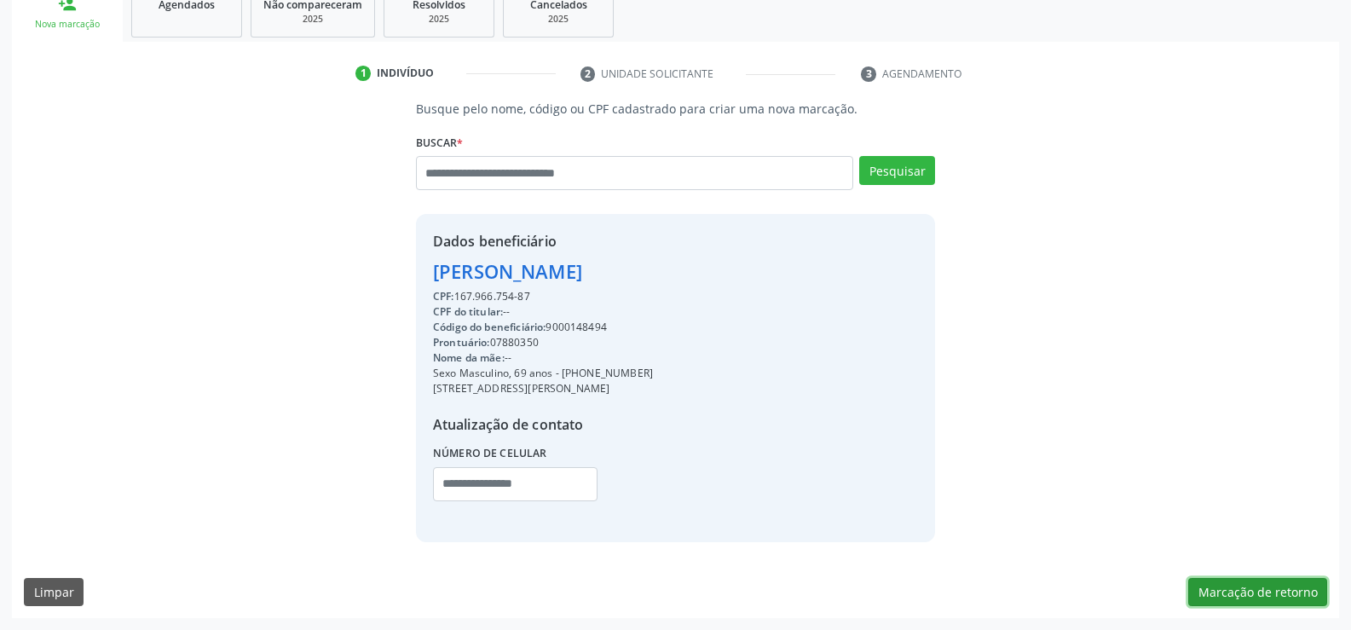
click at [1221, 590] on button "Marcação de retorno" at bounding box center [1257, 592] width 139 height 29
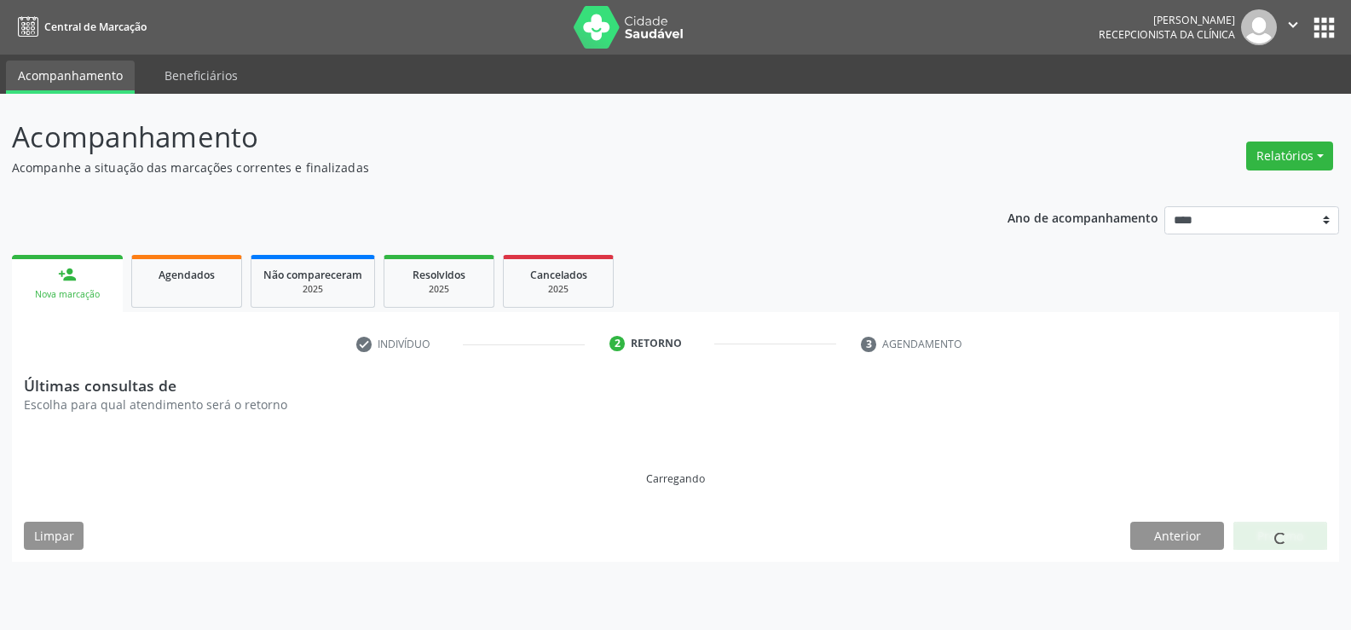
scroll to position [0, 0]
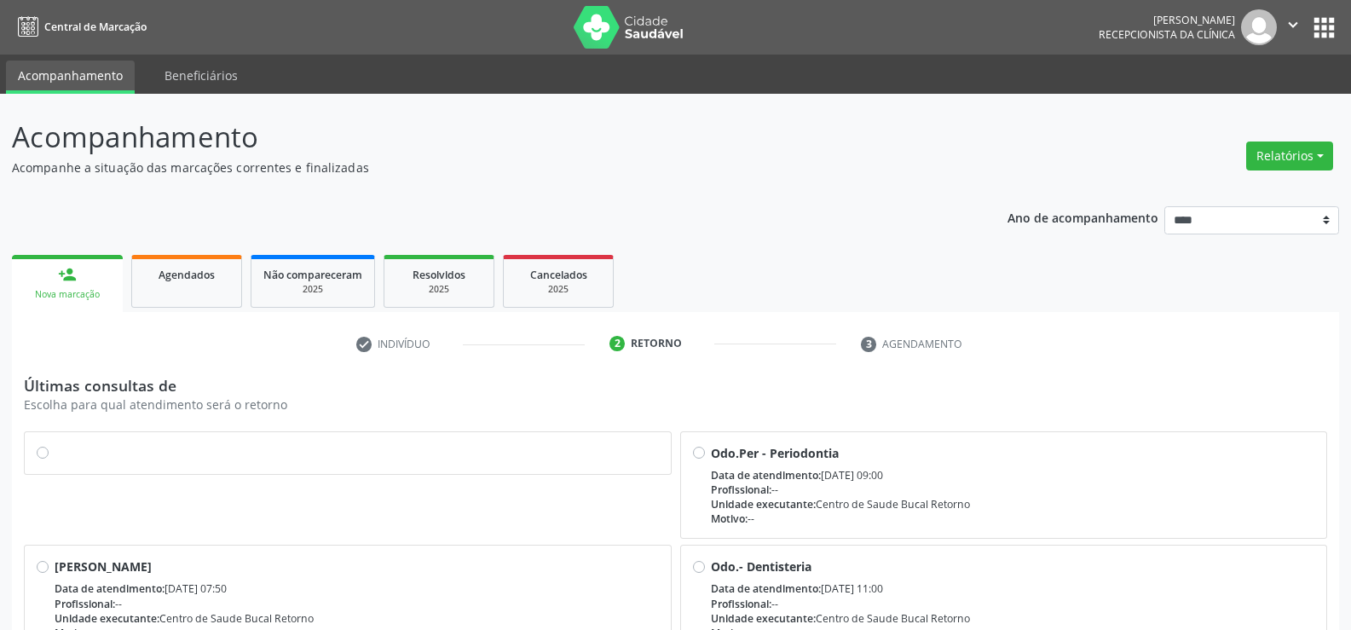
click at [49, 453] on div at bounding box center [348, 453] width 622 height 18
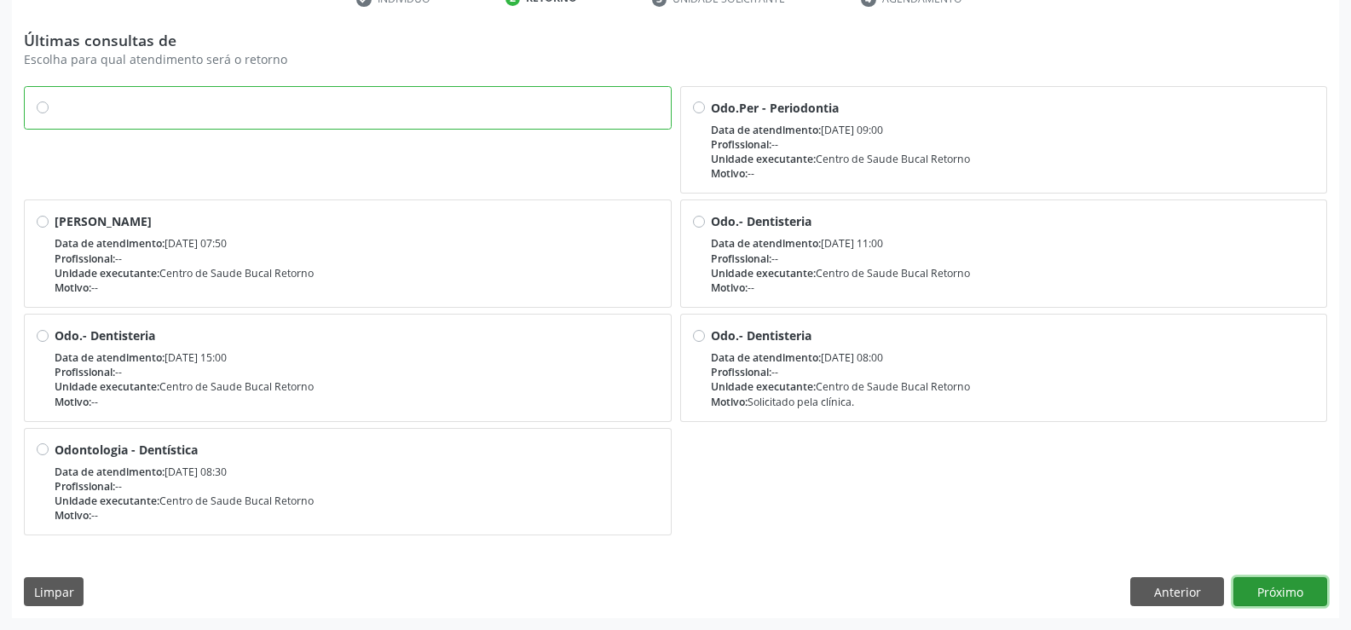
click at [1271, 584] on button "Próximo" at bounding box center [1280, 591] width 94 height 29
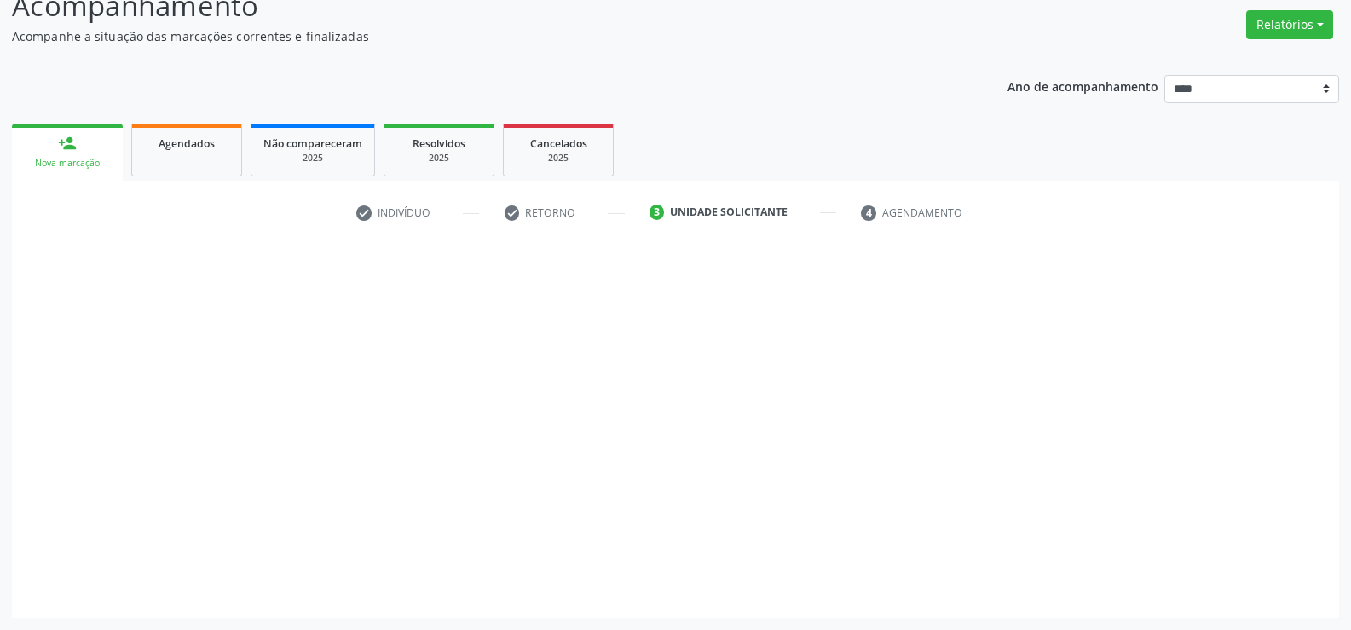
scroll to position [131, 0]
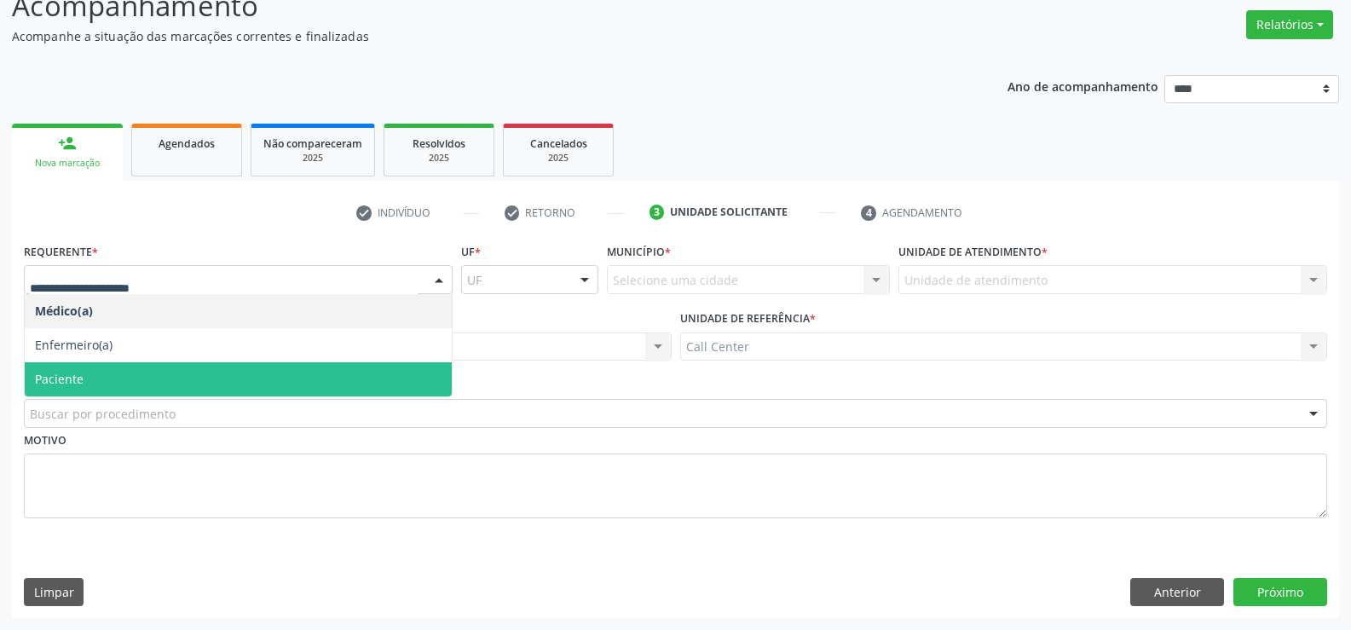
click at [72, 372] on span "Paciente" at bounding box center [59, 379] width 49 height 16
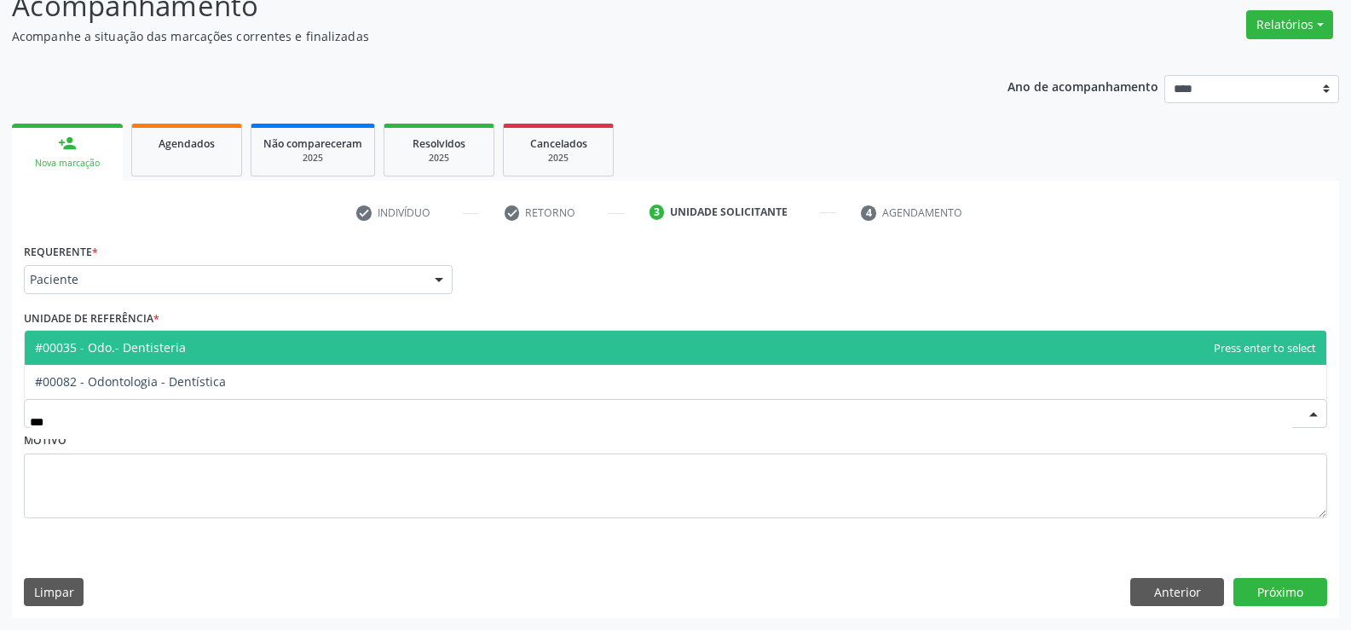
type input "****"
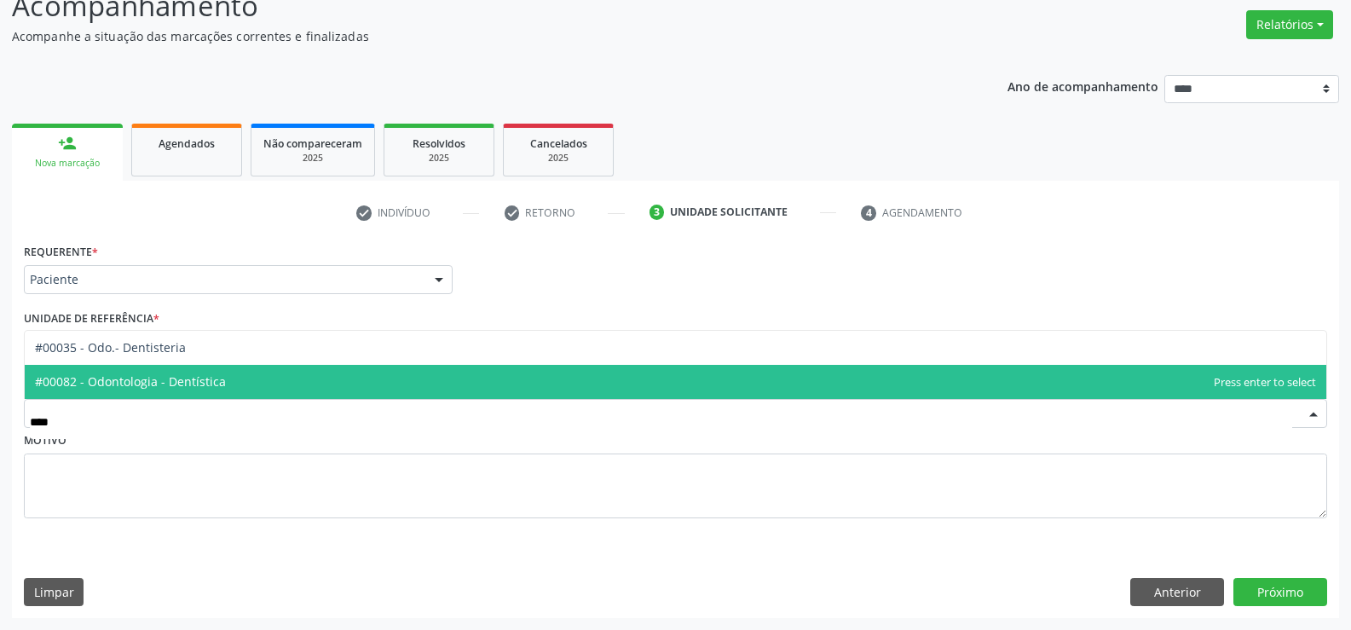
click at [139, 381] on span "#00082 - Odontologia - Dentística" at bounding box center [130, 381] width 191 height 16
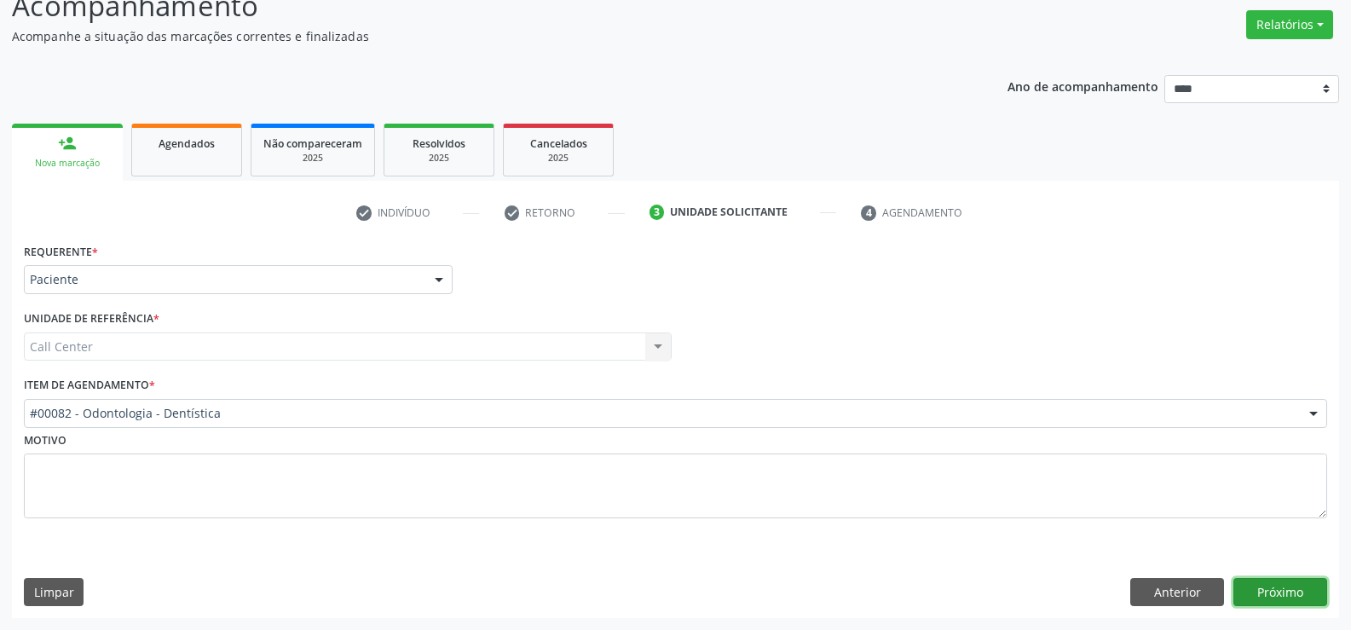
click at [1271, 604] on button "Próximo" at bounding box center [1280, 592] width 94 height 29
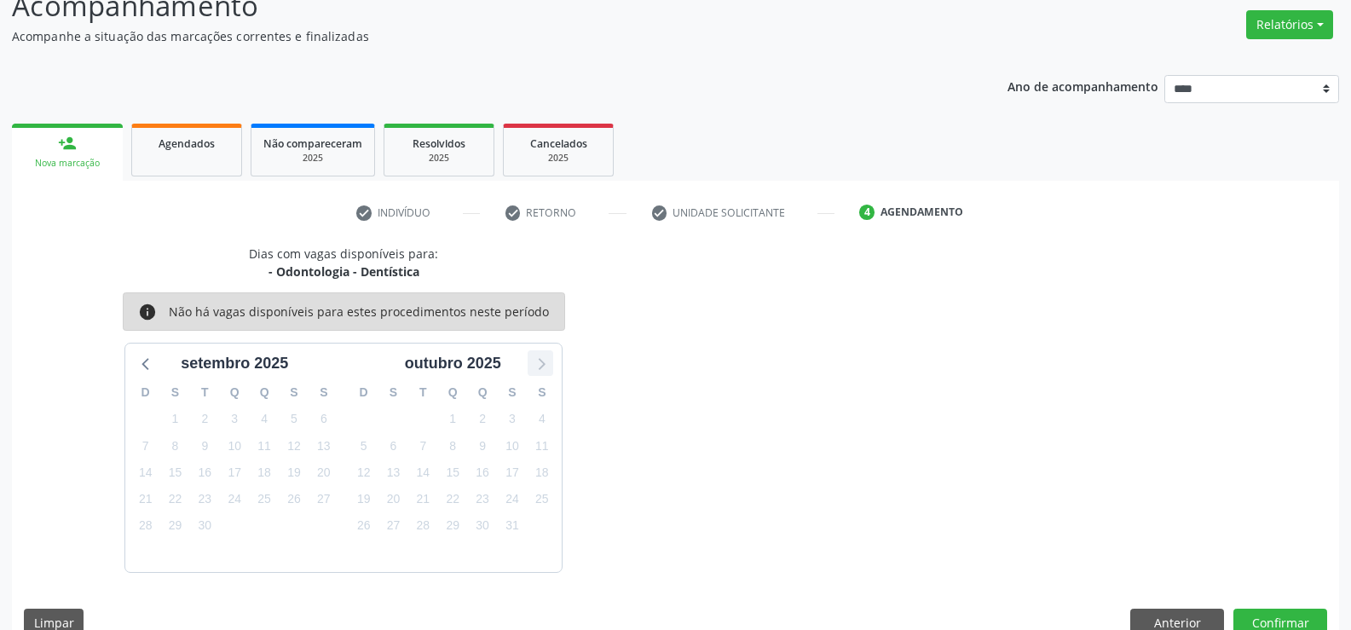
click at [539, 361] on icon at bounding box center [540, 363] width 22 height 22
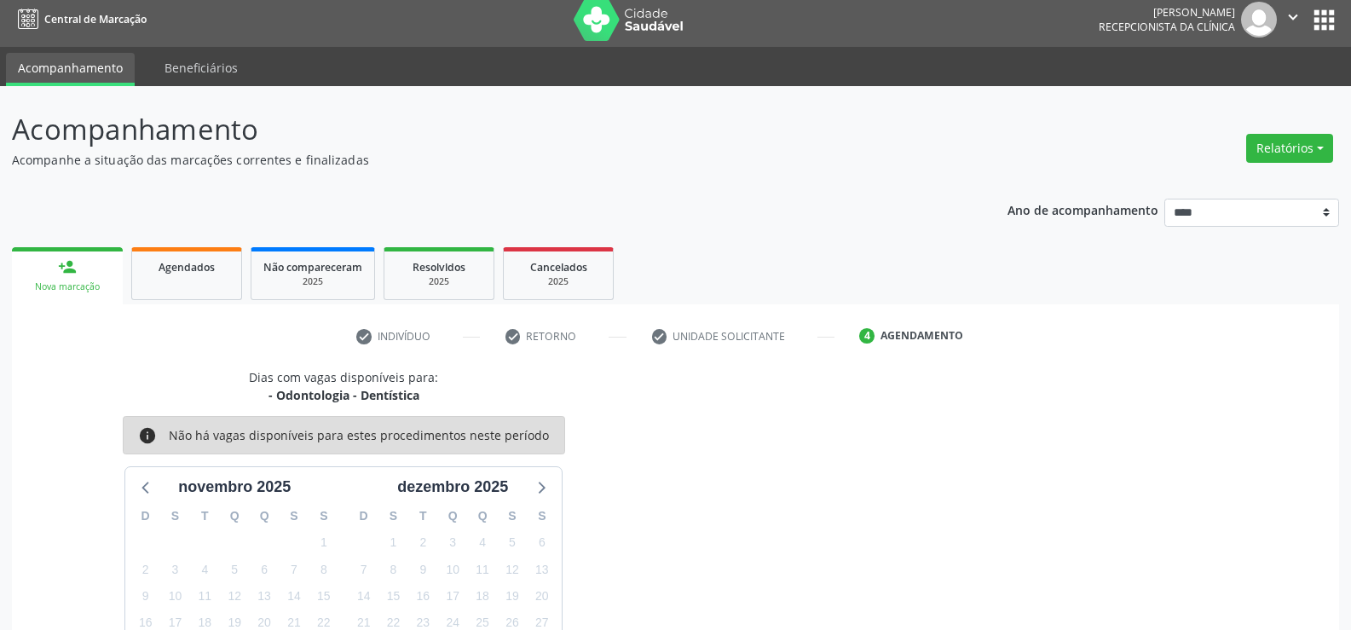
scroll to position [0, 0]
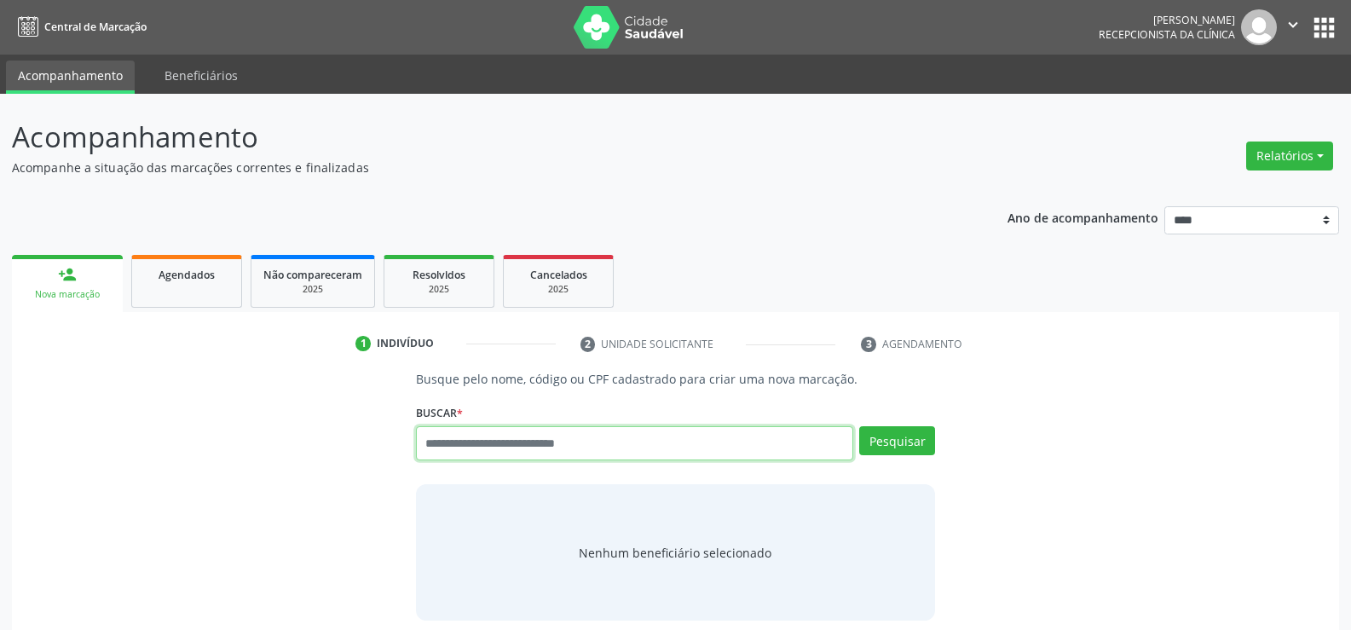
click at [450, 446] on input "text" at bounding box center [634, 443] width 437 height 34
type input "**********"
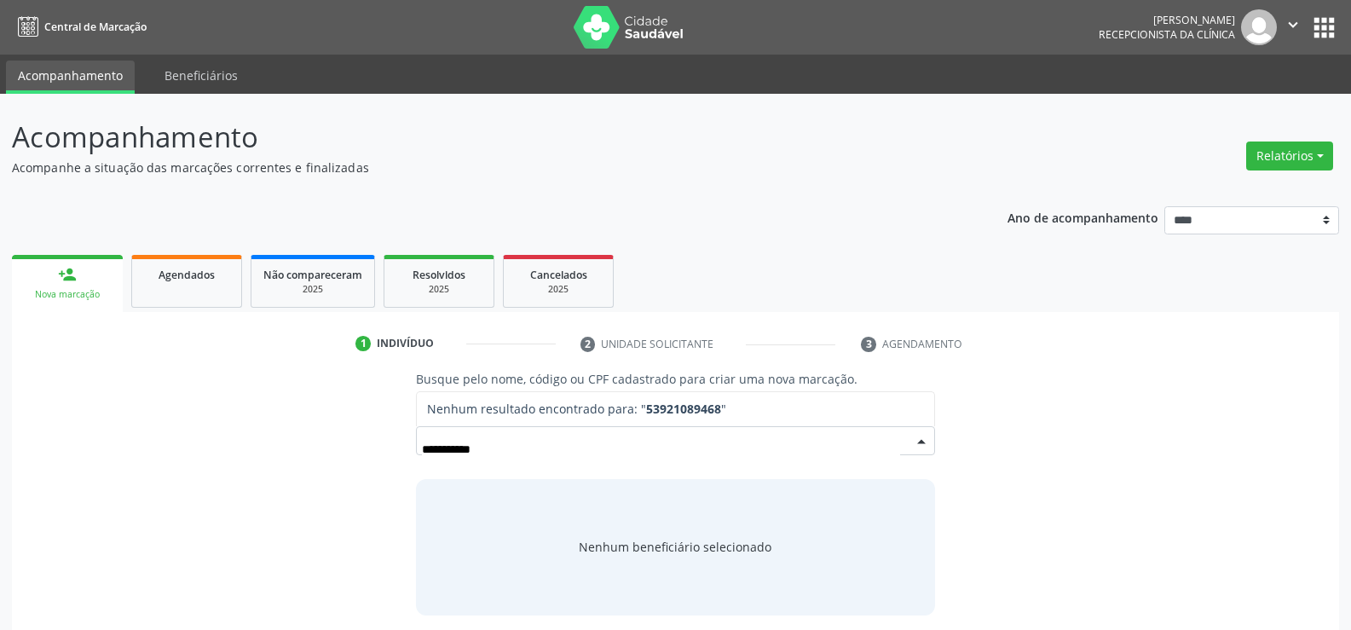
drag, startPoint x: 545, startPoint y: 454, endPoint x: 245, endPoint y: 429, distance: 301.9
click at [245, 429] on div "**********" at bounding box center [675, 492] width 1303 height 245
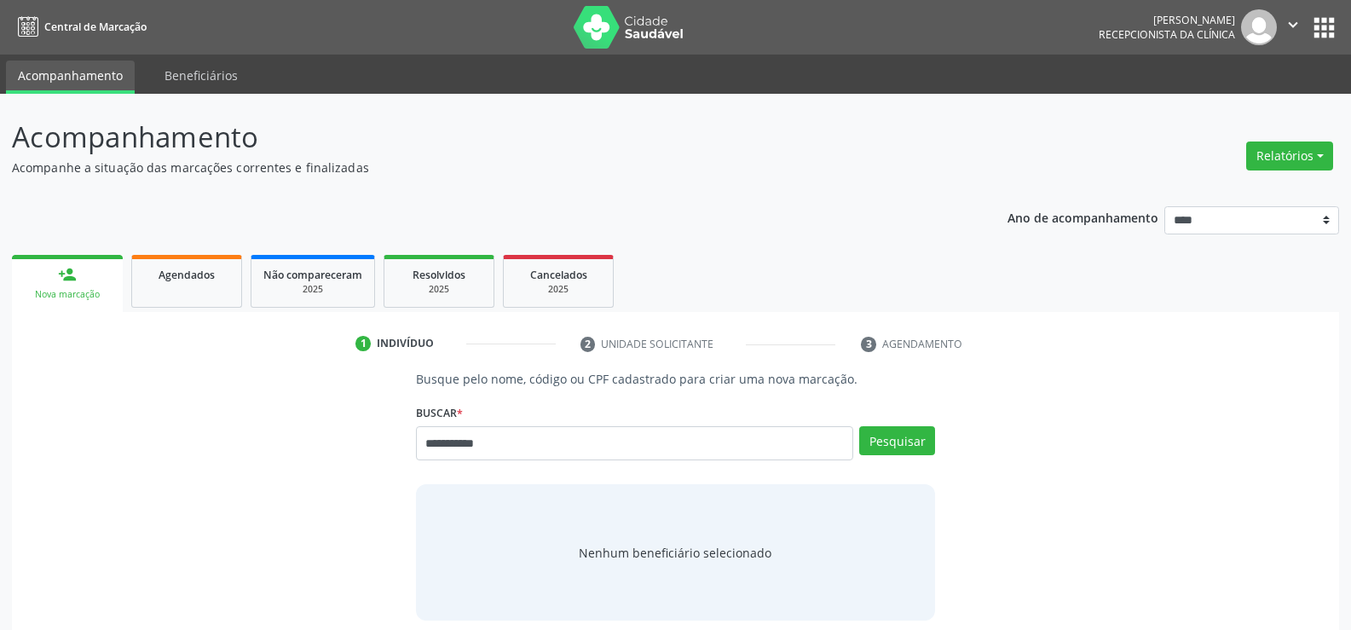
type input "**********"
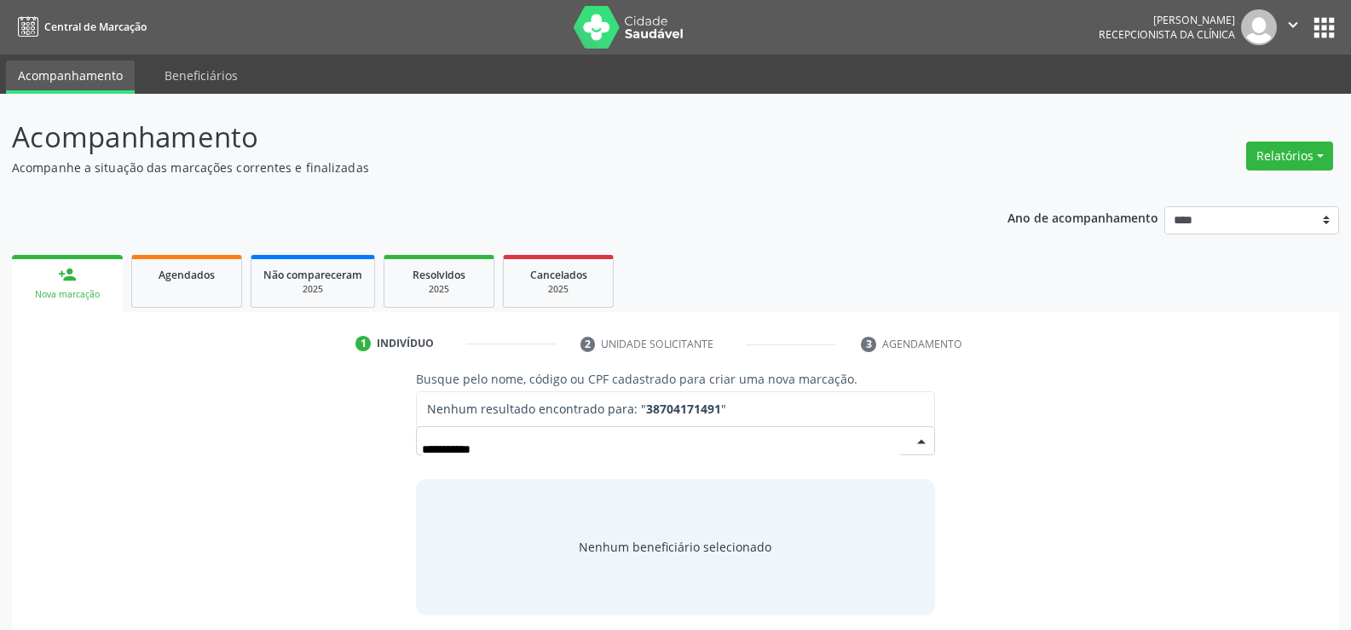
click at [459, 445] on input "**********" at bounding box center [661, 449] width 478 height 34
click at [464, 447] on input "**********" at bounding box center [661, 449] width 478 height 34
click at [464, 450] on input "**********" at bounding box center [661, 449] width 478 height 34
type input "**********"
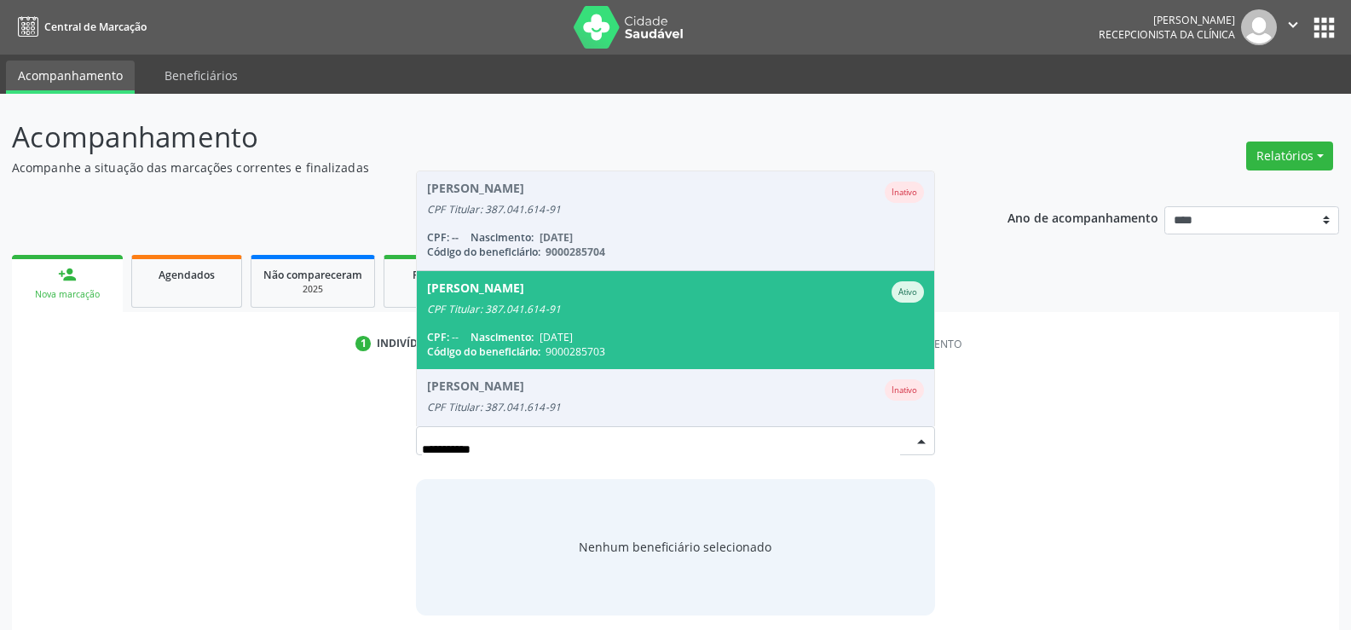
click at [520, 334] on span "Nascimento:" at bounding box center [501, 337] width 63 height 14
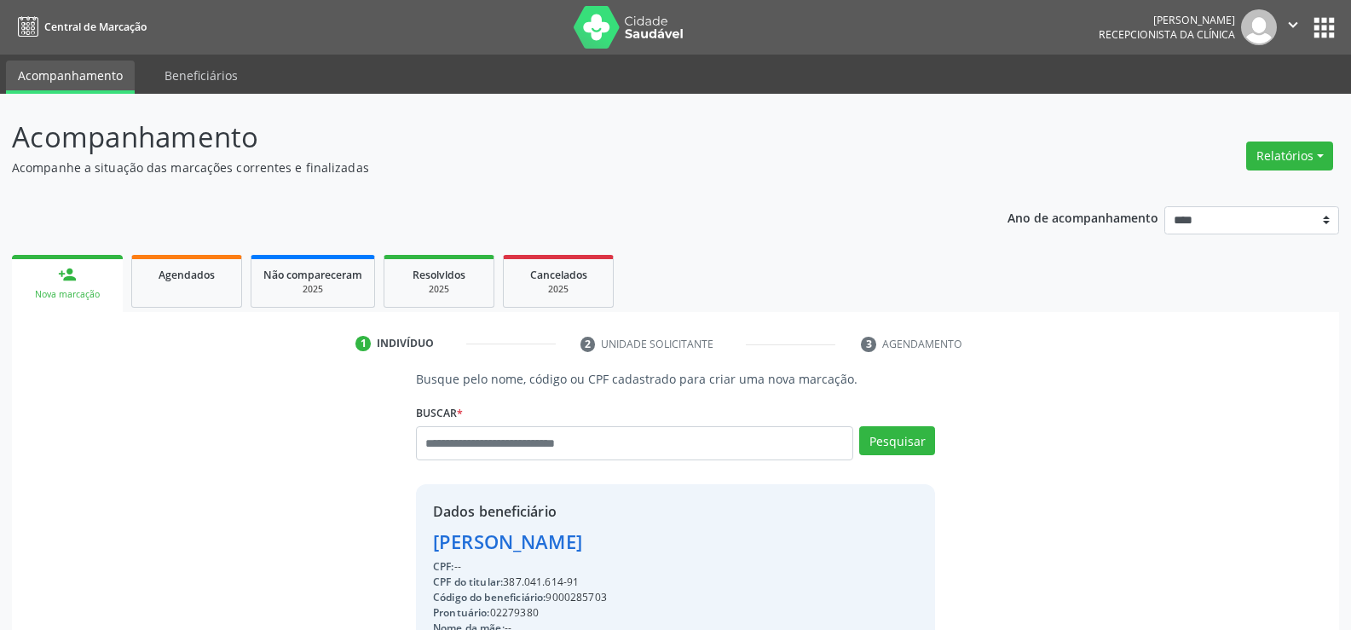
drag, startPoint x: 582, startPoint y: 584, endPoint x: 430, endPoint y: 547, distance: 156.1
copy div "Angela Cristina Alves de Oliveira CPF: -- CPF do titular: 387.041.614-91"
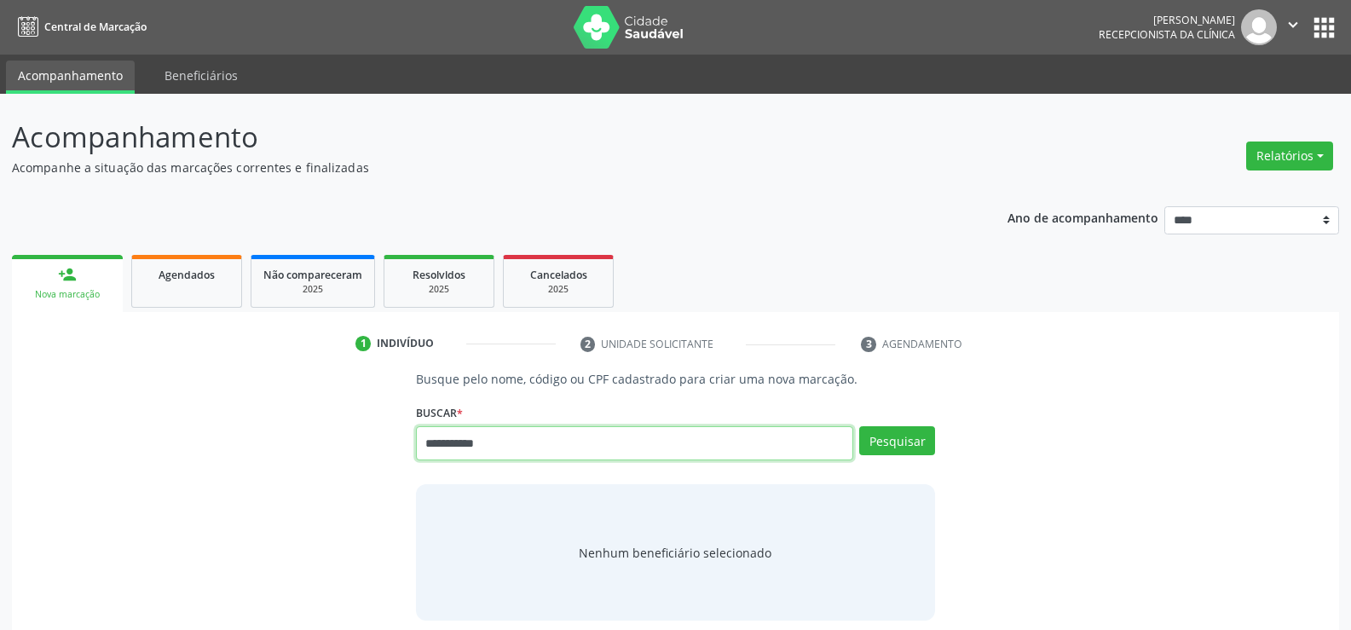
type input "**********"
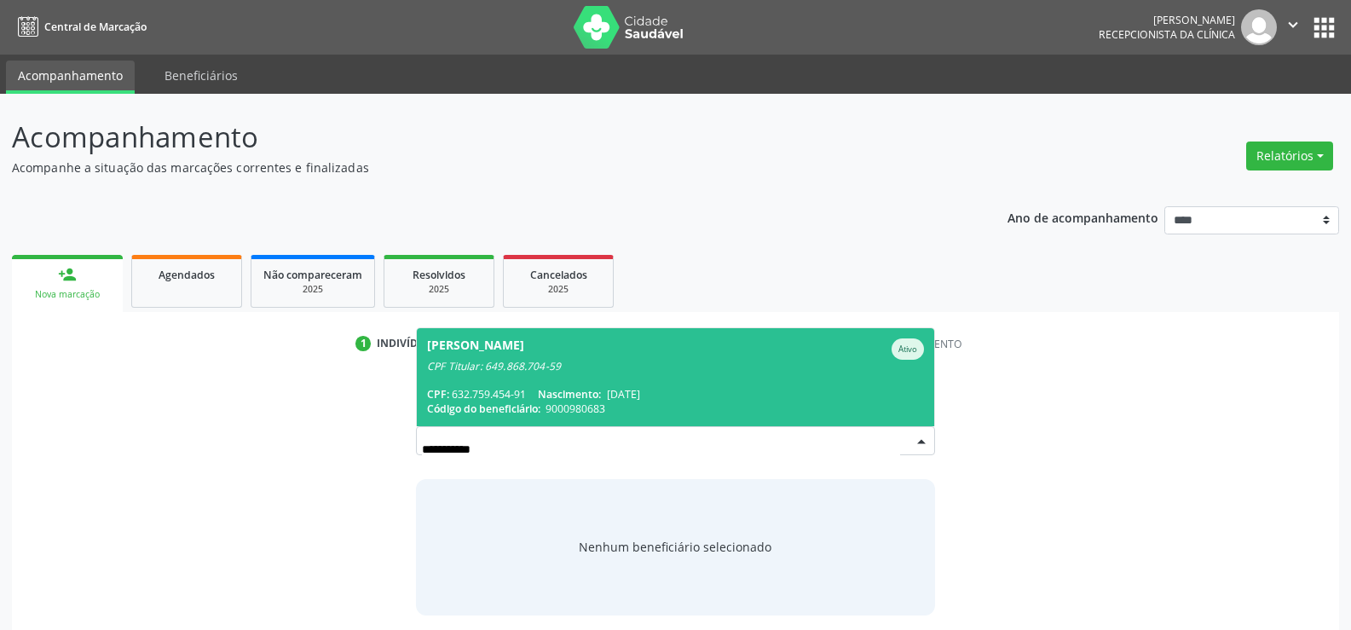
click at [476, 384] on span "[PERSON_NAME] CPF Titular: 649.868.704-59 CPF: 632.759.454-91 Nascimento: [DATE…" at bounding box center [675, 377] width 517 height 98
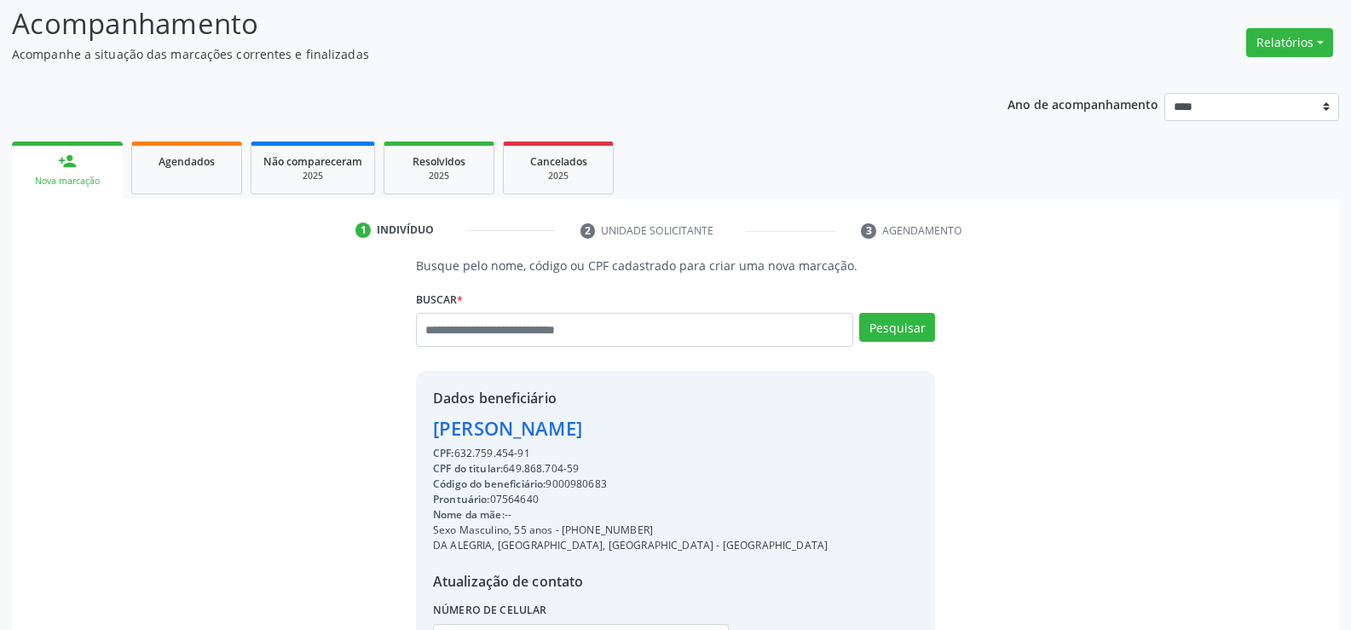
scroll to position [270, 0]
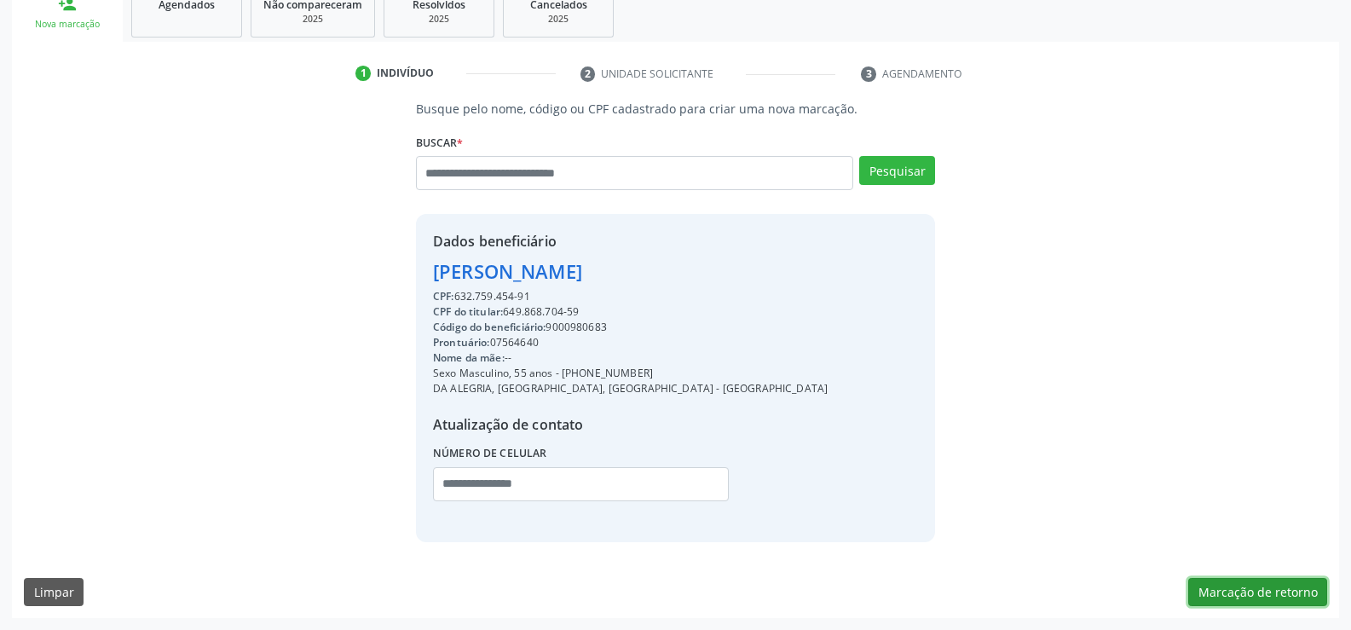
click at [1306, 591] on button "Marcação de retorno" at bounding box center [1257, 592] width 139 height 29
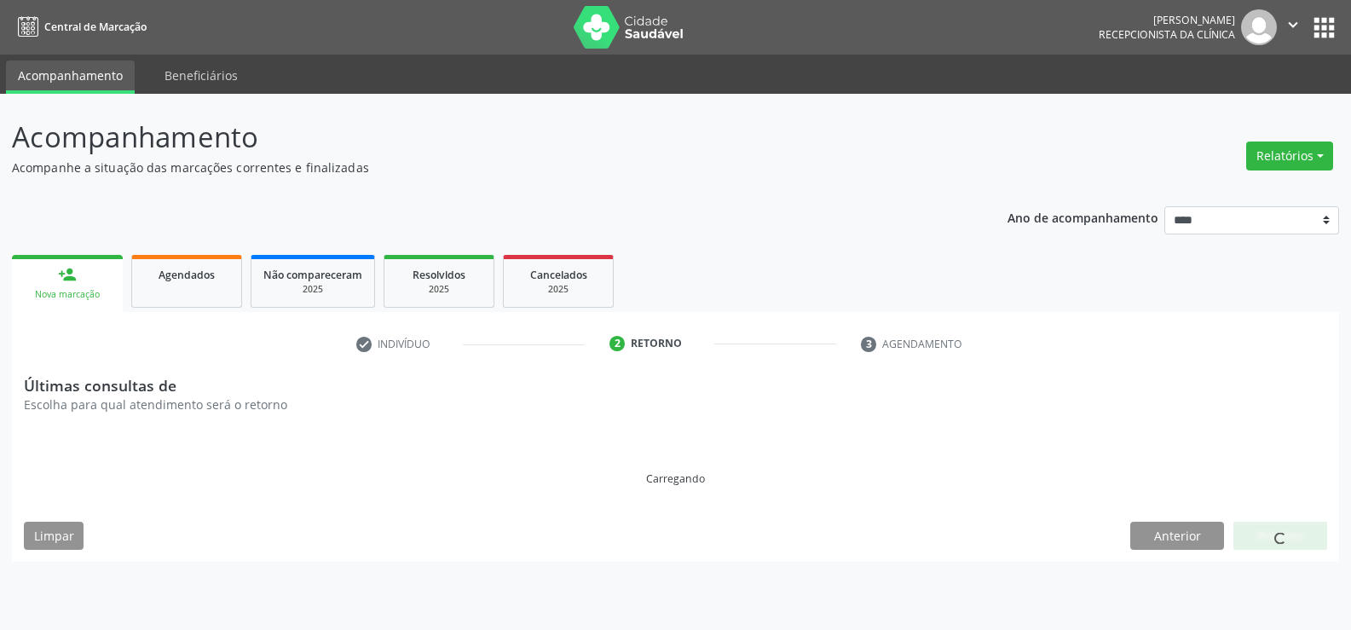
scroll to position [0, 0]
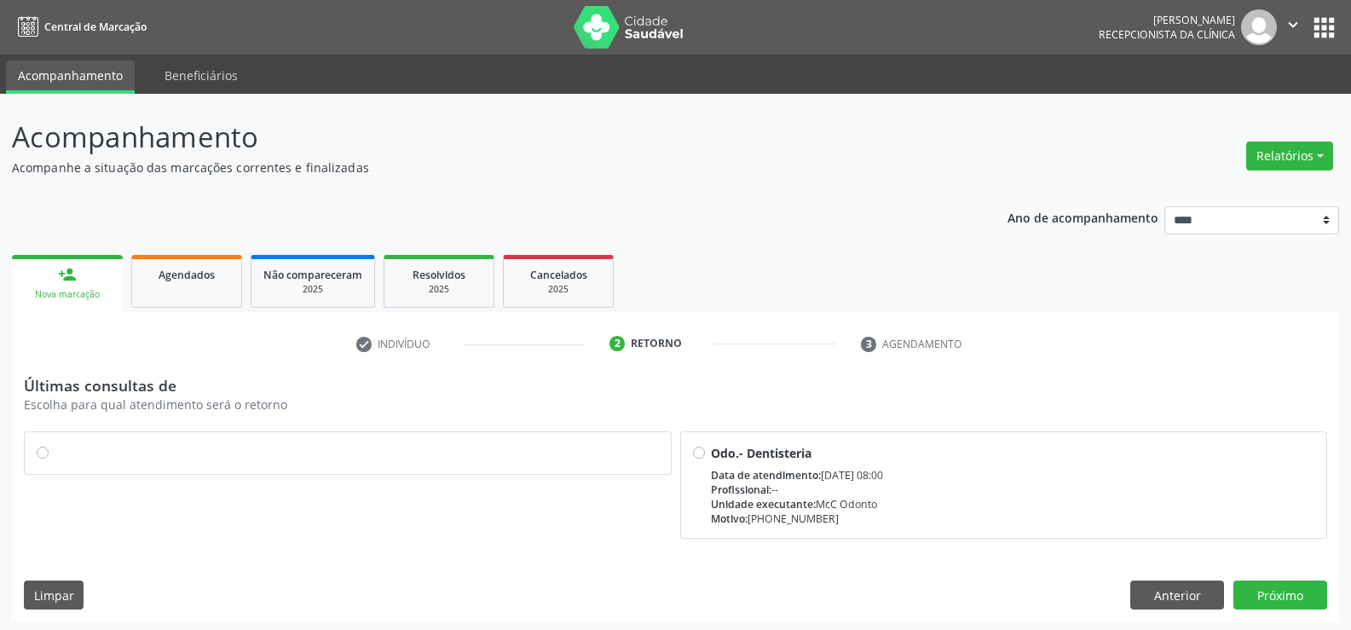
click at [55, 444] on label at bounding box center [357, 444] width 604 height 0
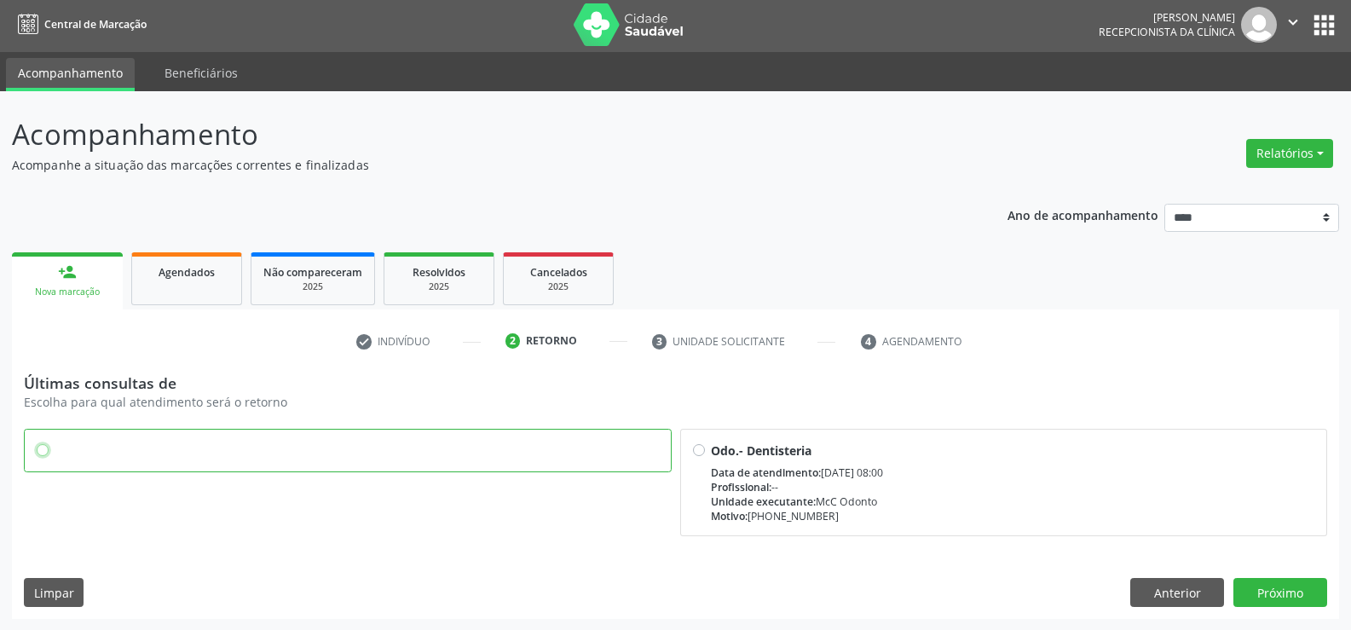
scroll to position [3, 0]
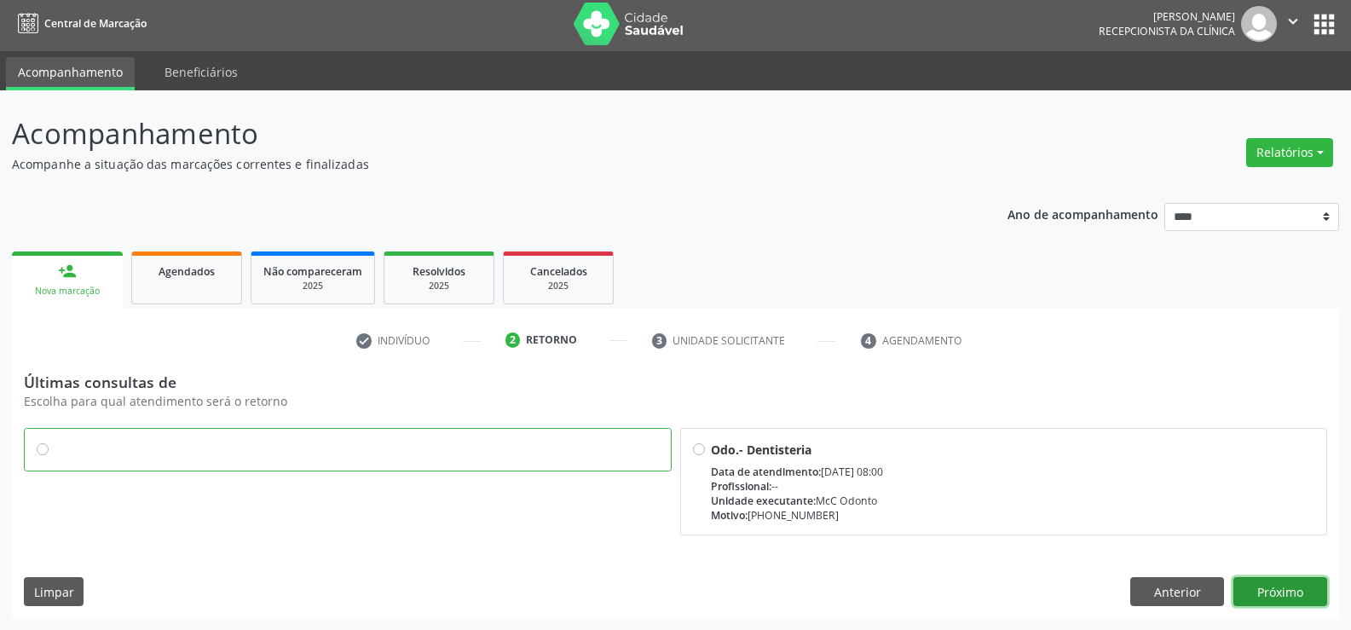
drag, startPoint x: 1261, startPoint y: 600, endPoint x: 1172, endPoint y: 583, distance: 91.1
click at [1261, 601] on button "Próximo" at bounding box center [1280, 591] width 94 height 29
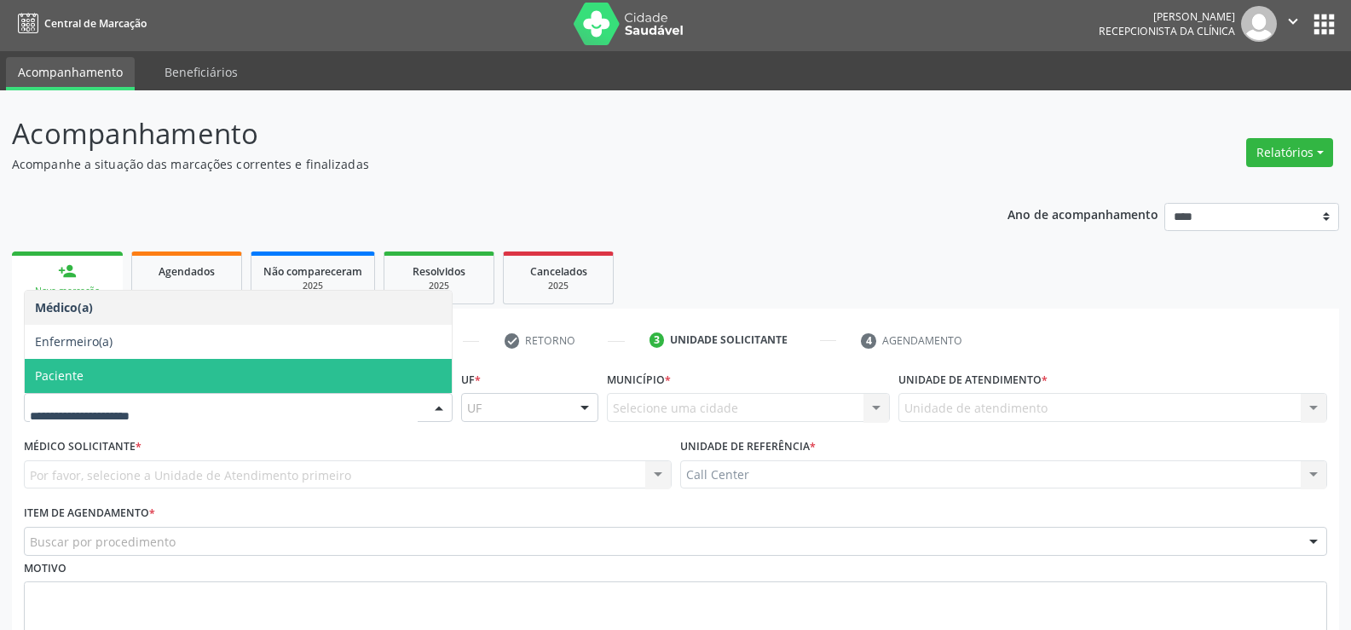
click at [84, 380] on span "Paciente" at bounding box center [238, 376] width 427 height 34
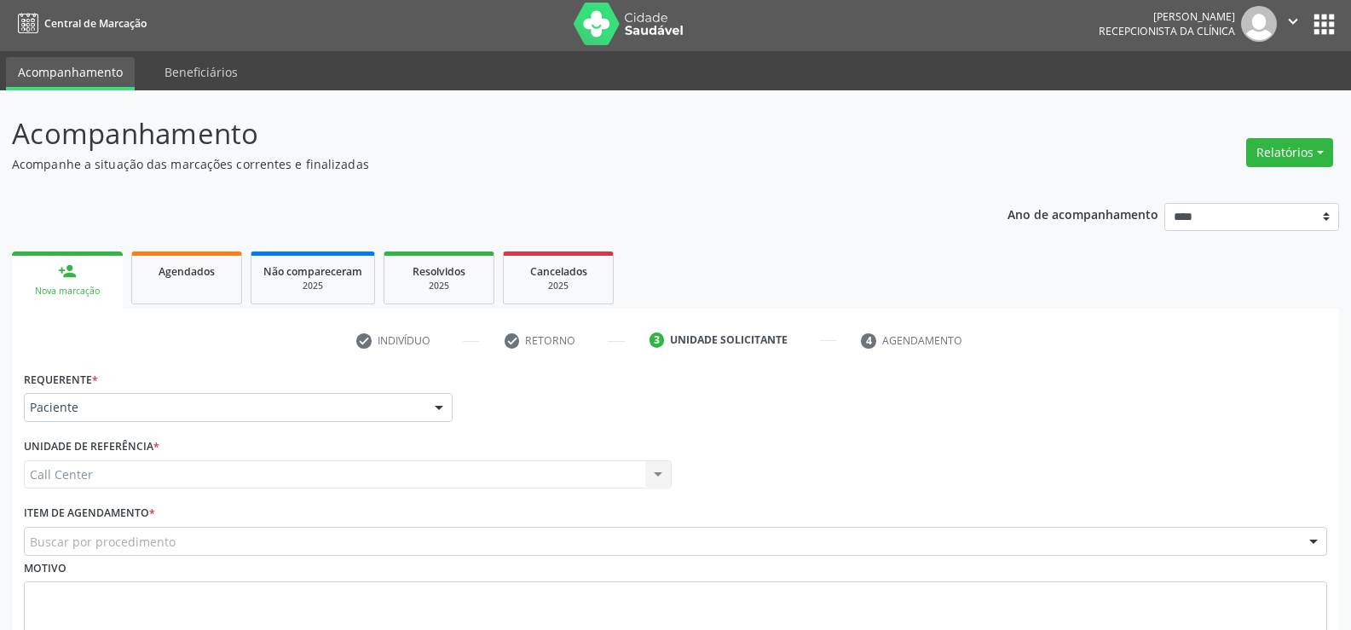
click at [107, 551] on div "Buscar por procedimento" at bounding box center [675, 541] width 1303 height 29
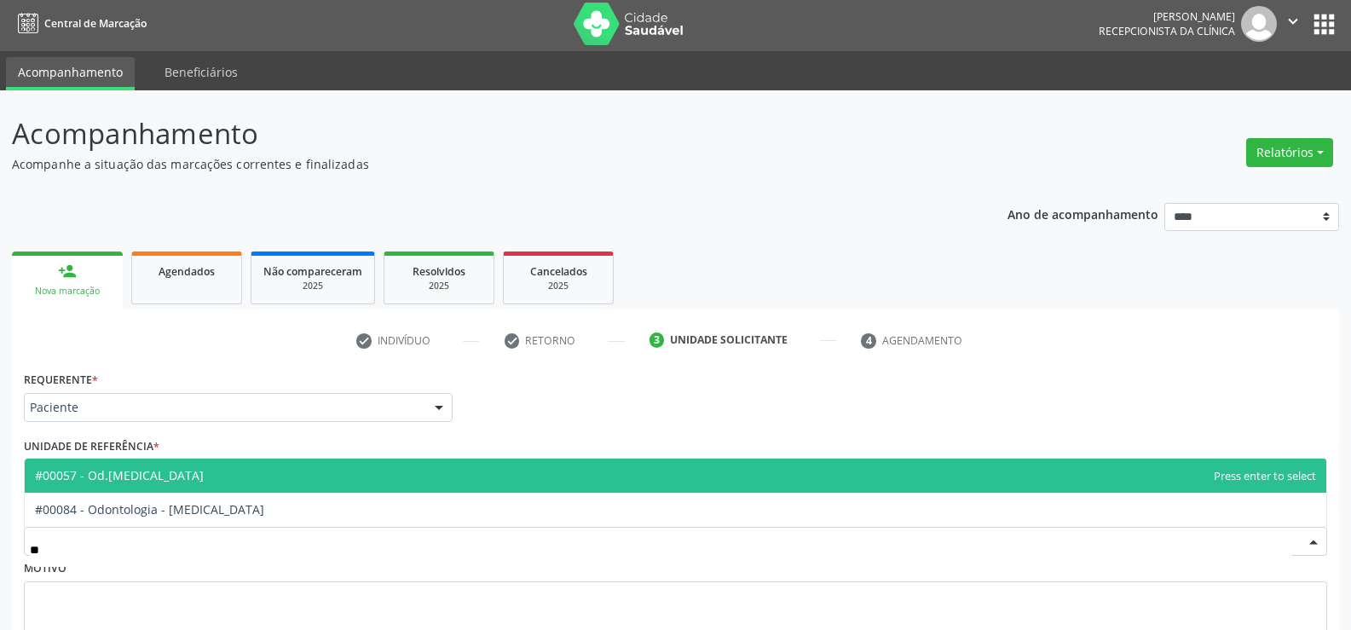
type input "***"
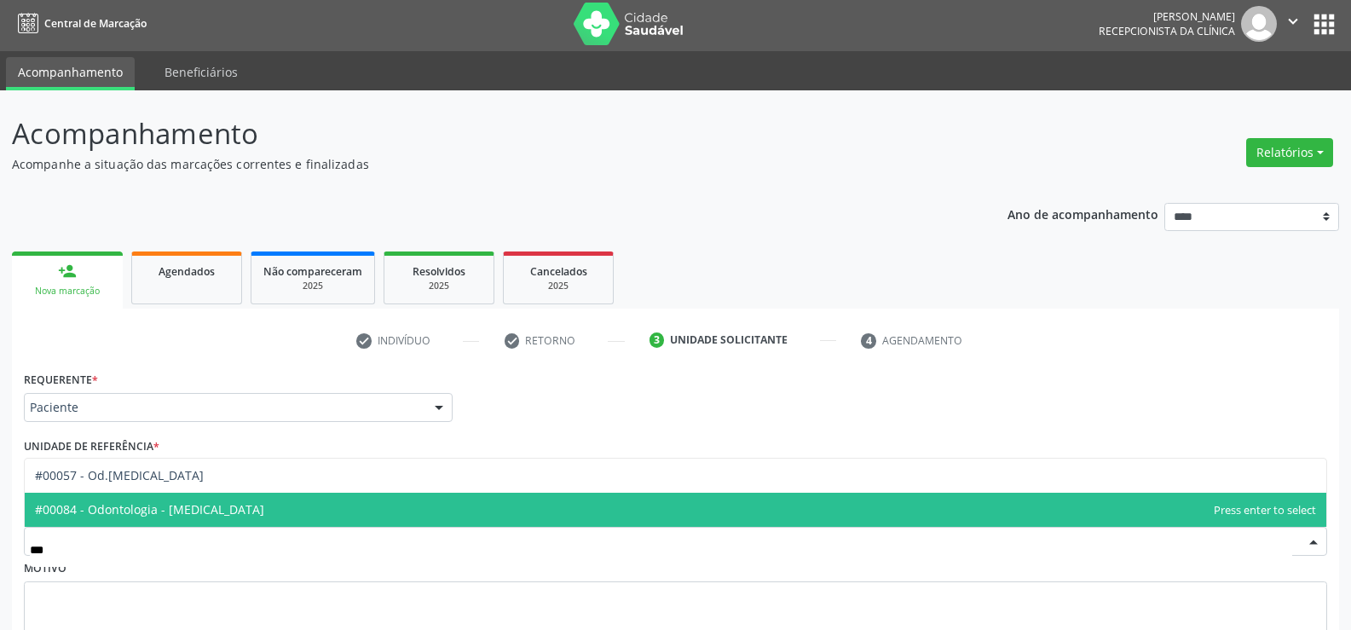
click at [89, 509] on span "#00084 - Odontologia - [MEDICAL_DATA]" at bounding box center [149, 509] width 229 height 16
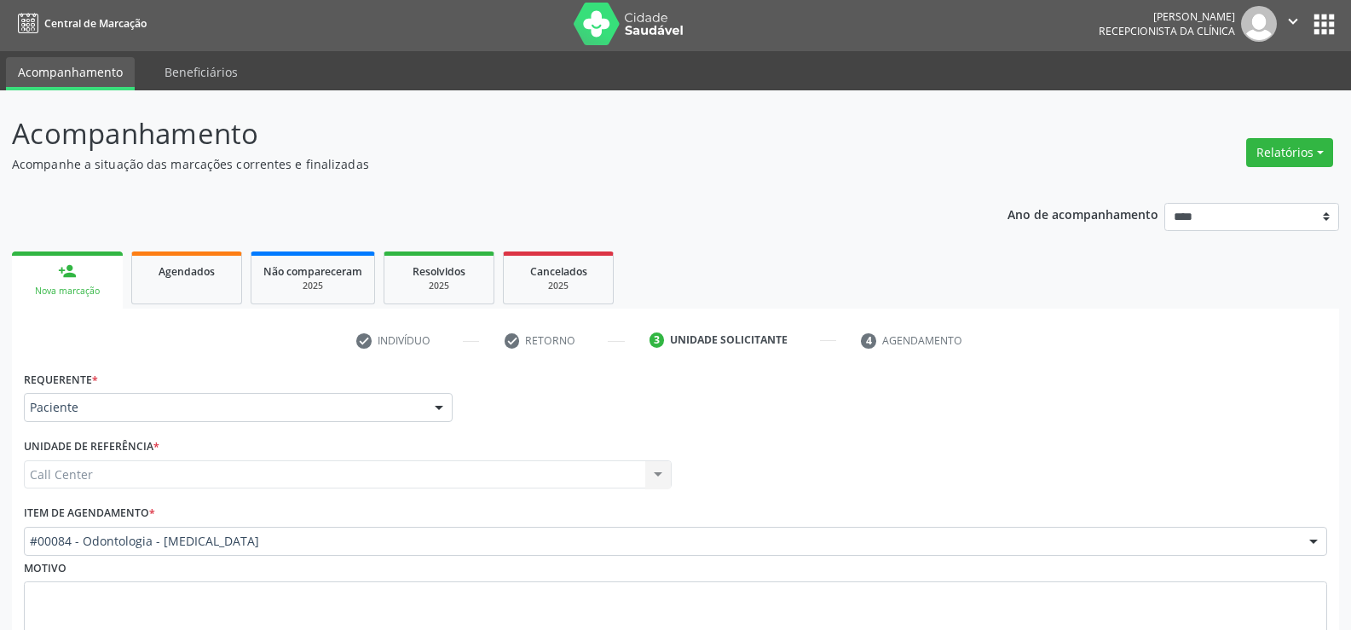
scroll to position [131, 0]
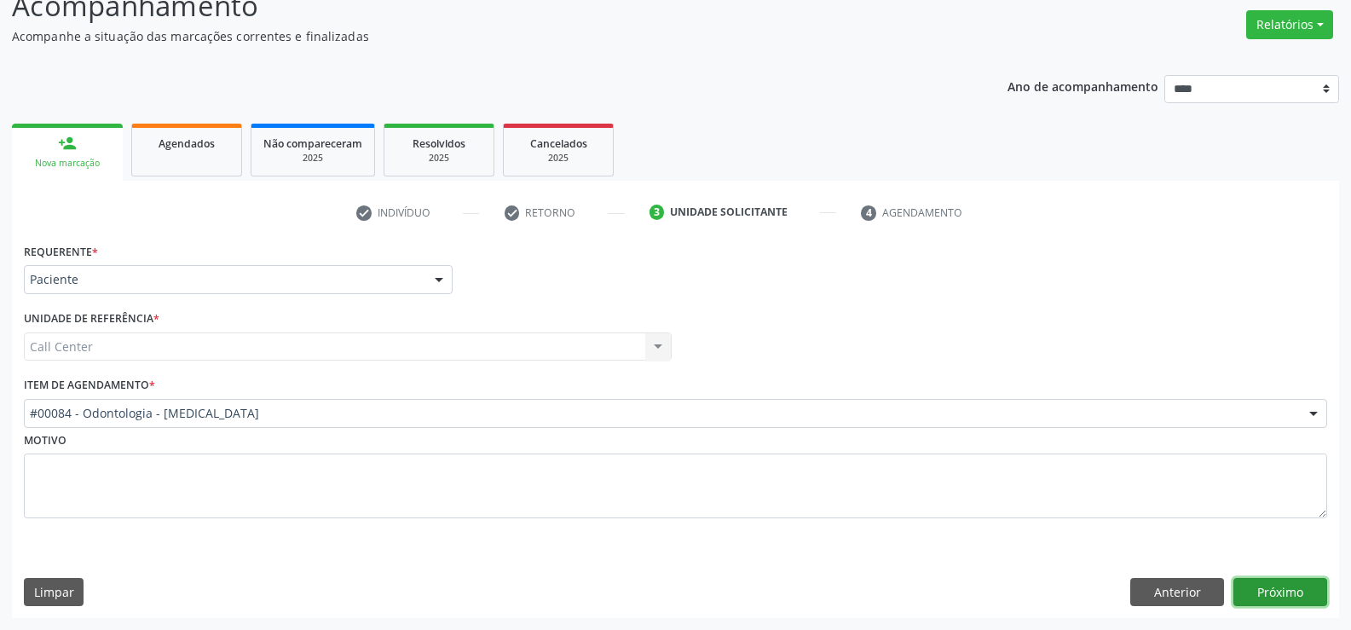
click at [1281, 597] on button "Próximo" at bounding box center [1280, 592] width 94 height 29
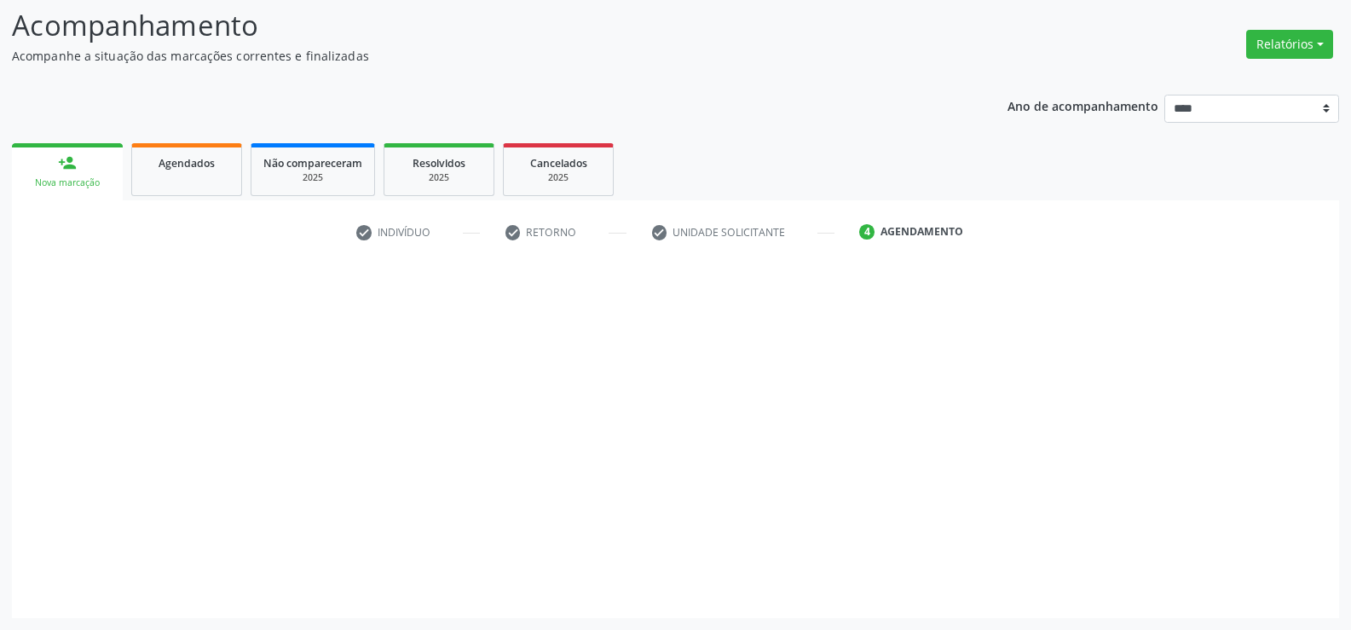
scroll to position [112, 0]
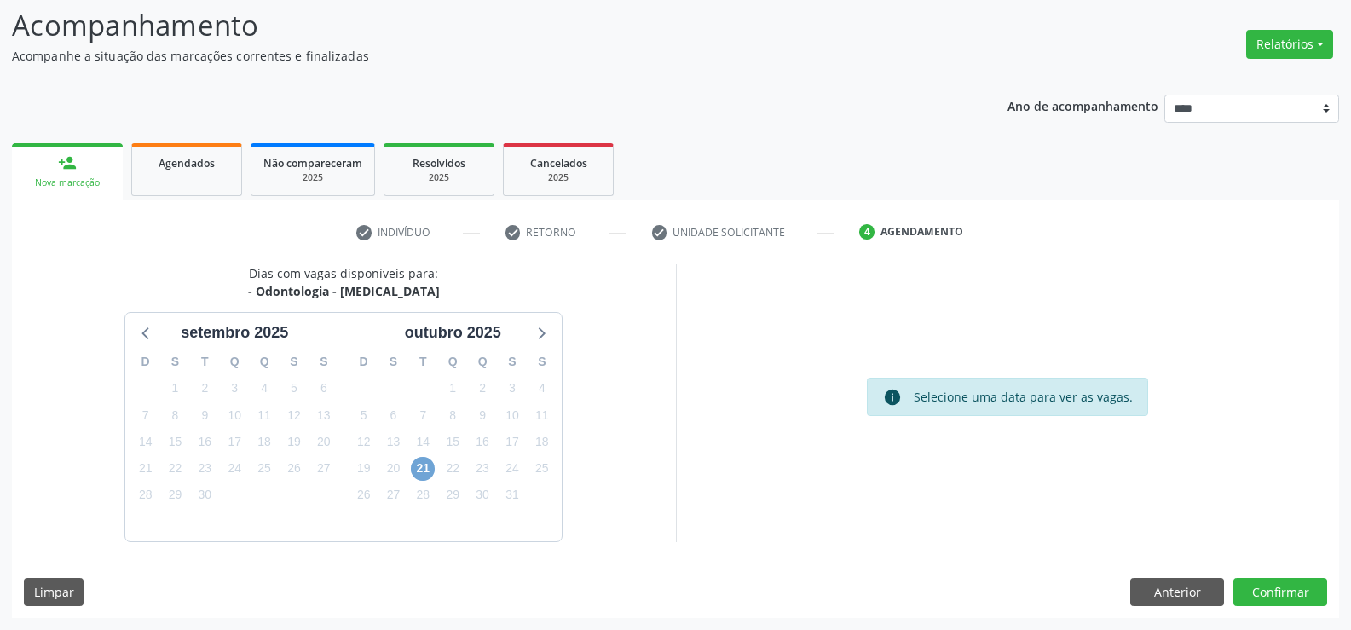
click at [421, 464] on span "21" at bounding box center [423, 469] width 24 height 24
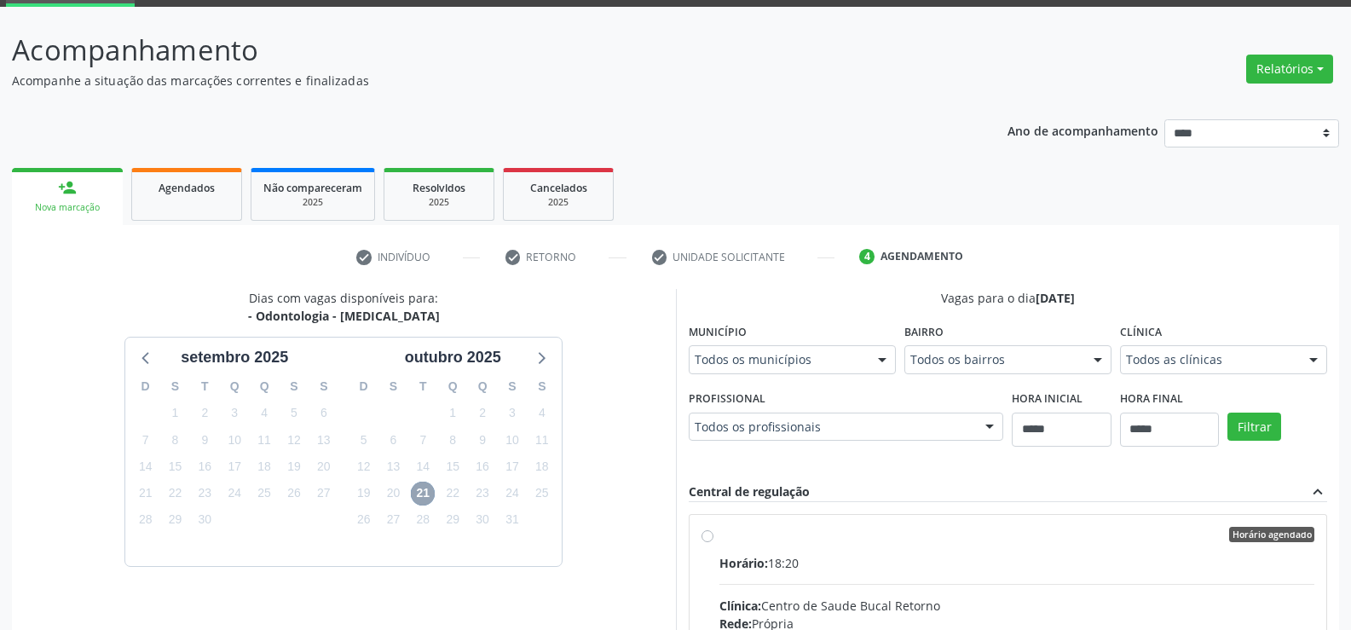
scroll to position [17, 0]
